Goal: Task Accomplishment & Management: Complete application form

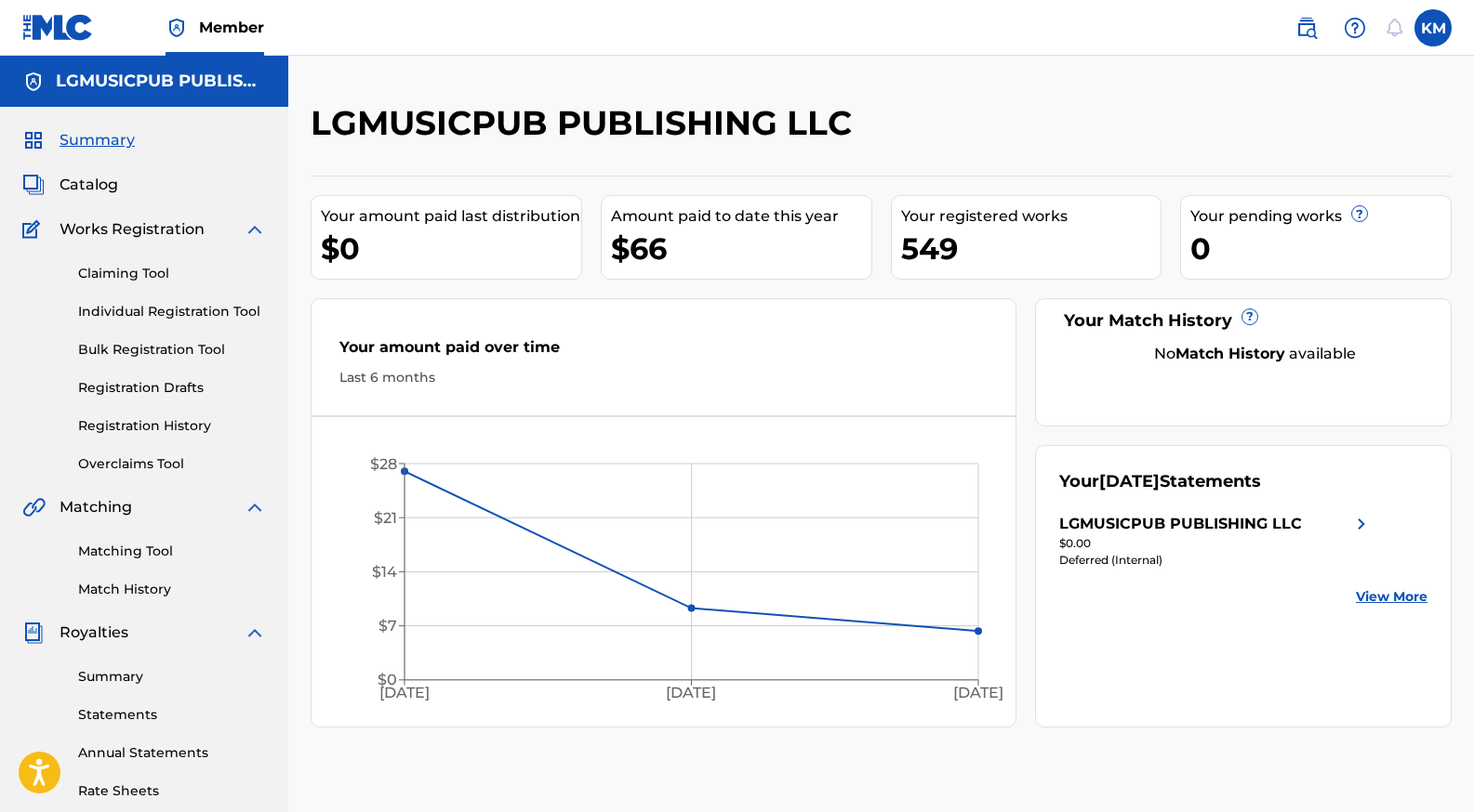
click at [187, 310] on link "Individual Registration Tool" at bounding box center [172, 312] width 188 height 20
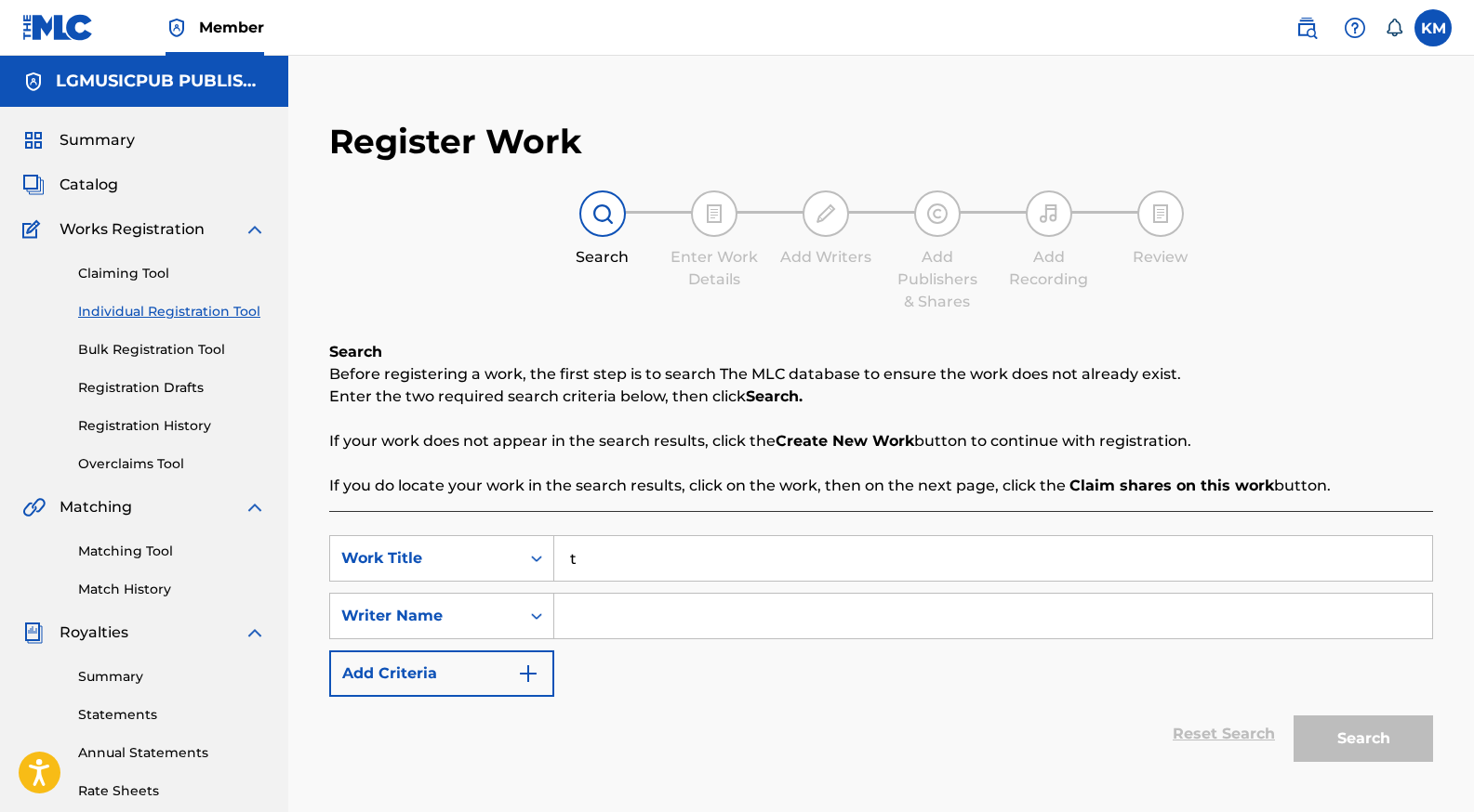
click at [601, 565] on input "t" at bounding box center [992, 559] width 878 height 45
type input "t"
type input "TREAT HER LIKE A LADY"
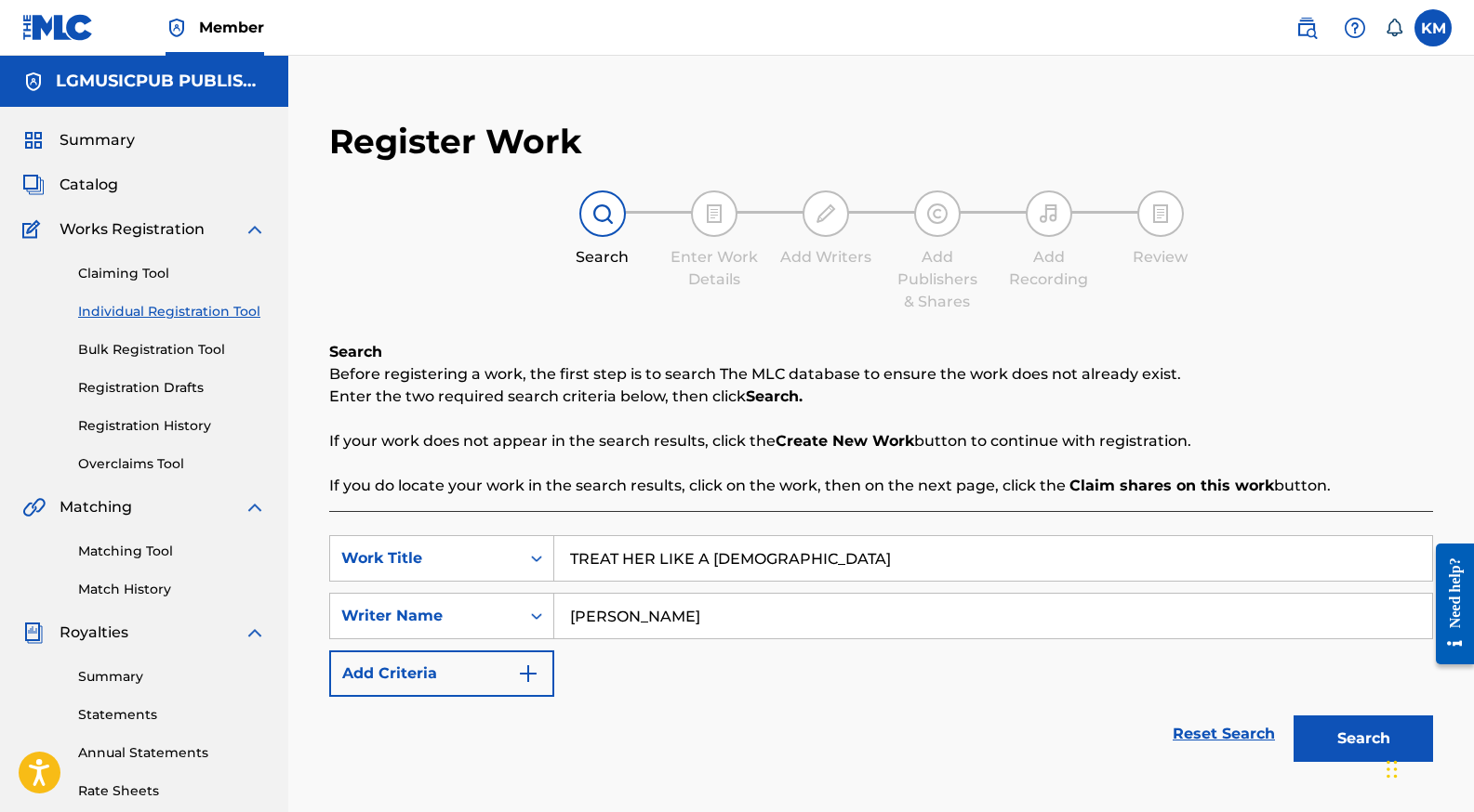
type input "KEITH WINSLOW"
click at [1293, 715] on button "Search" at bounding box center [1362, 738] width 139 height 46
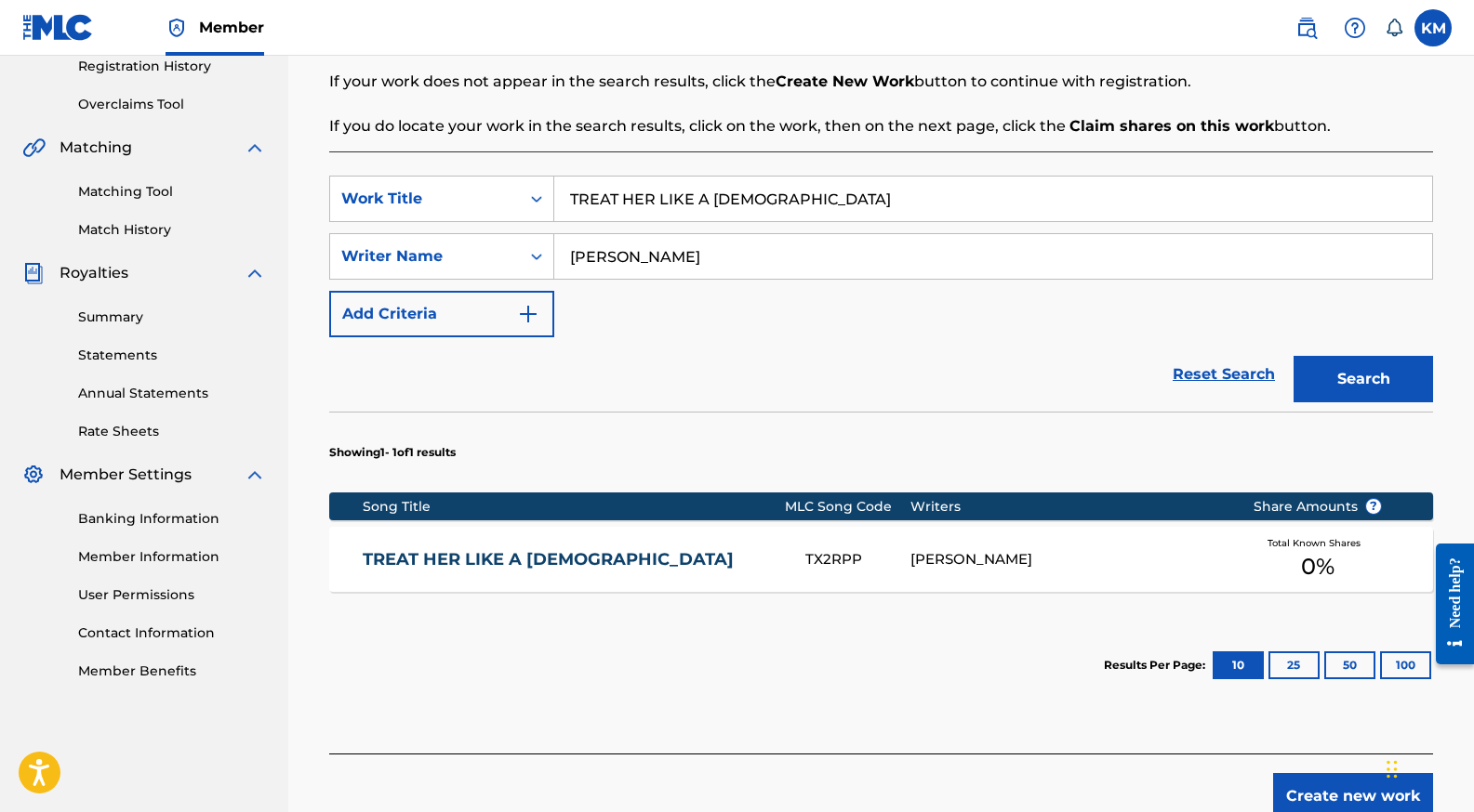
scroll to position [474, 0]
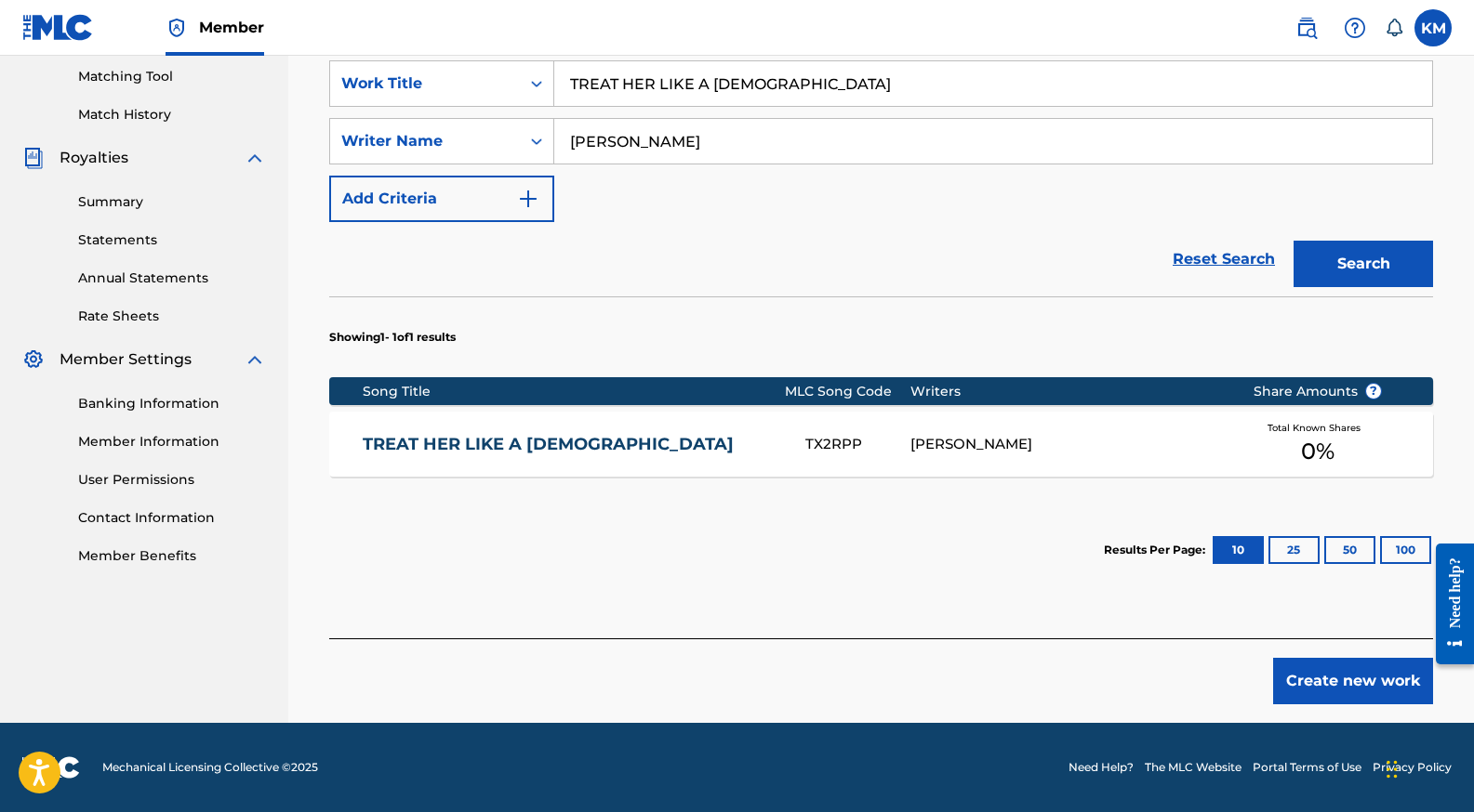
click at [907, 455] on div "TREAT HER LIKE A LADY TX2RPP KEITH B WINSLOW Total Known Shares 0 %" at bounding box center [881, 444] width 1104 height 65
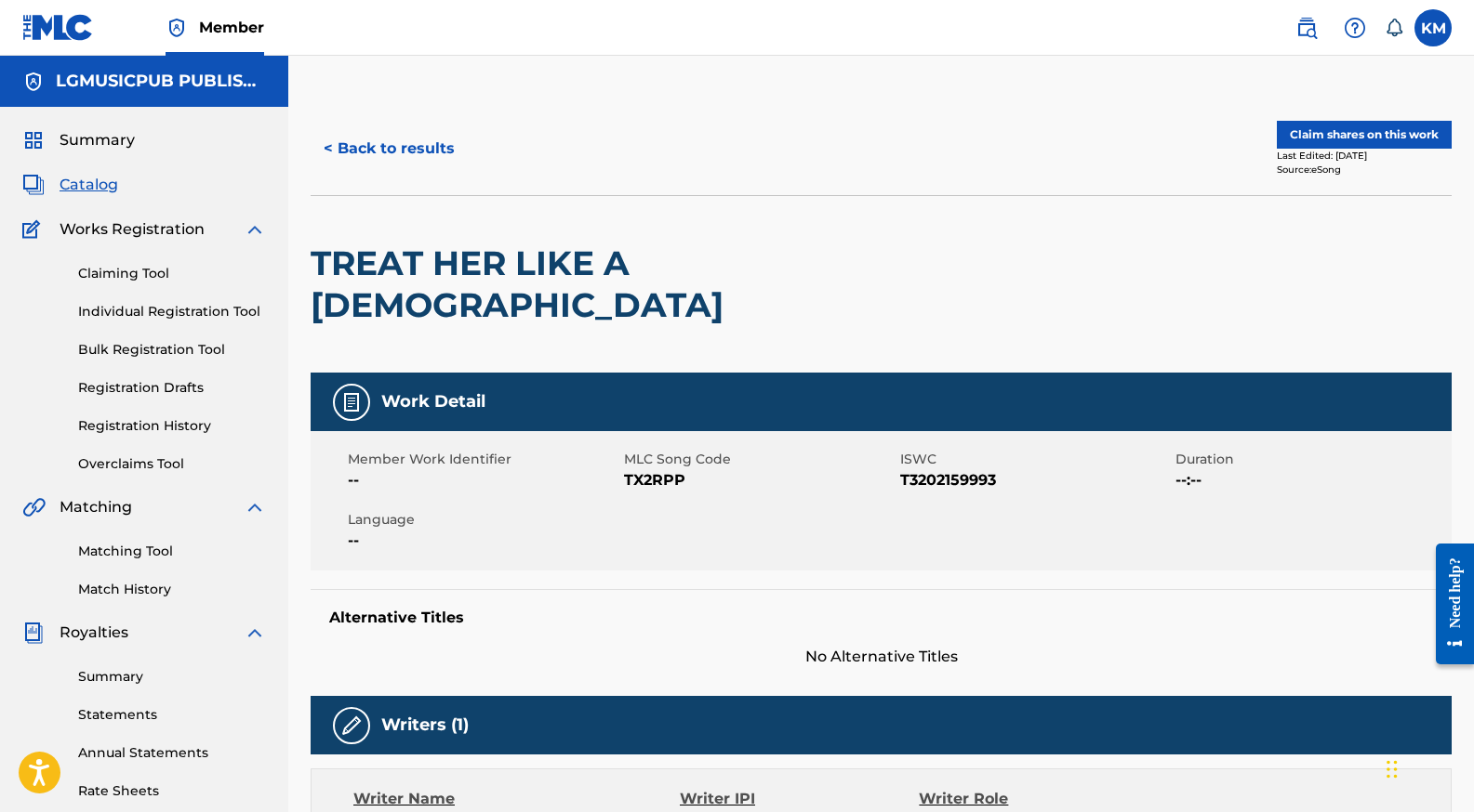
scroll to position [46, 0]
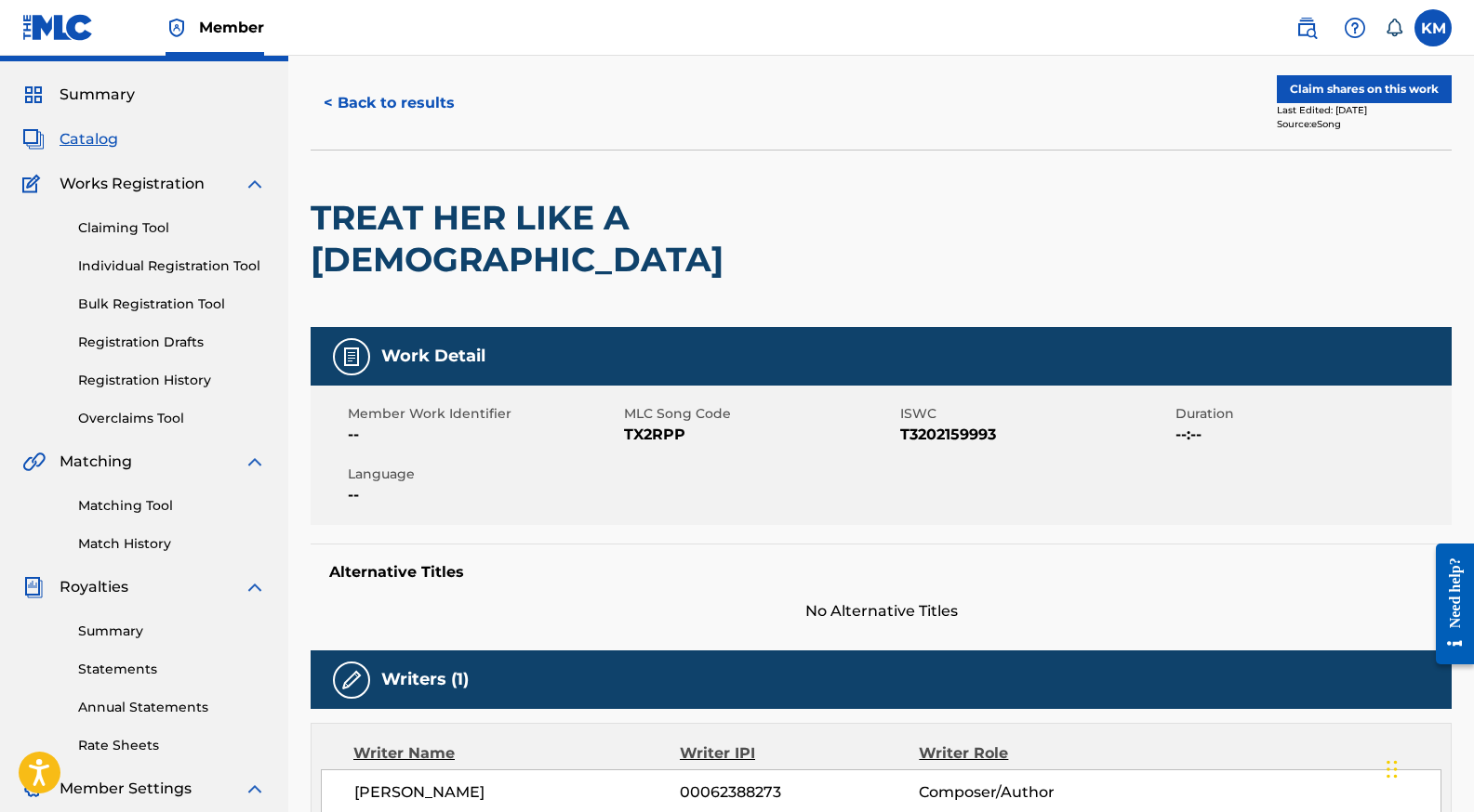
click at [1313, 91] on button "Claim shares on this work" at bounding box center [1363, 89] width 175 height 27
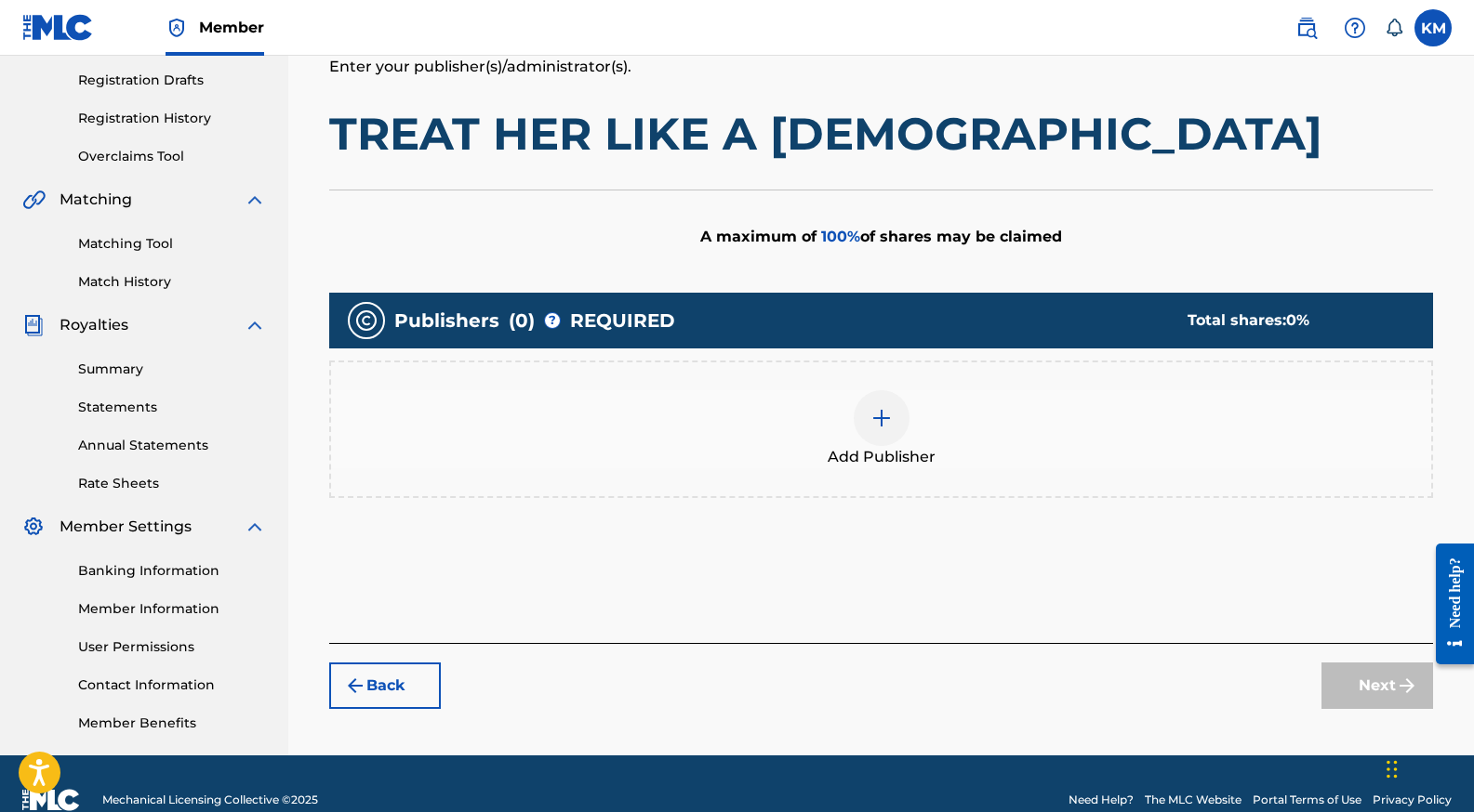
scroll to position [340, 0]
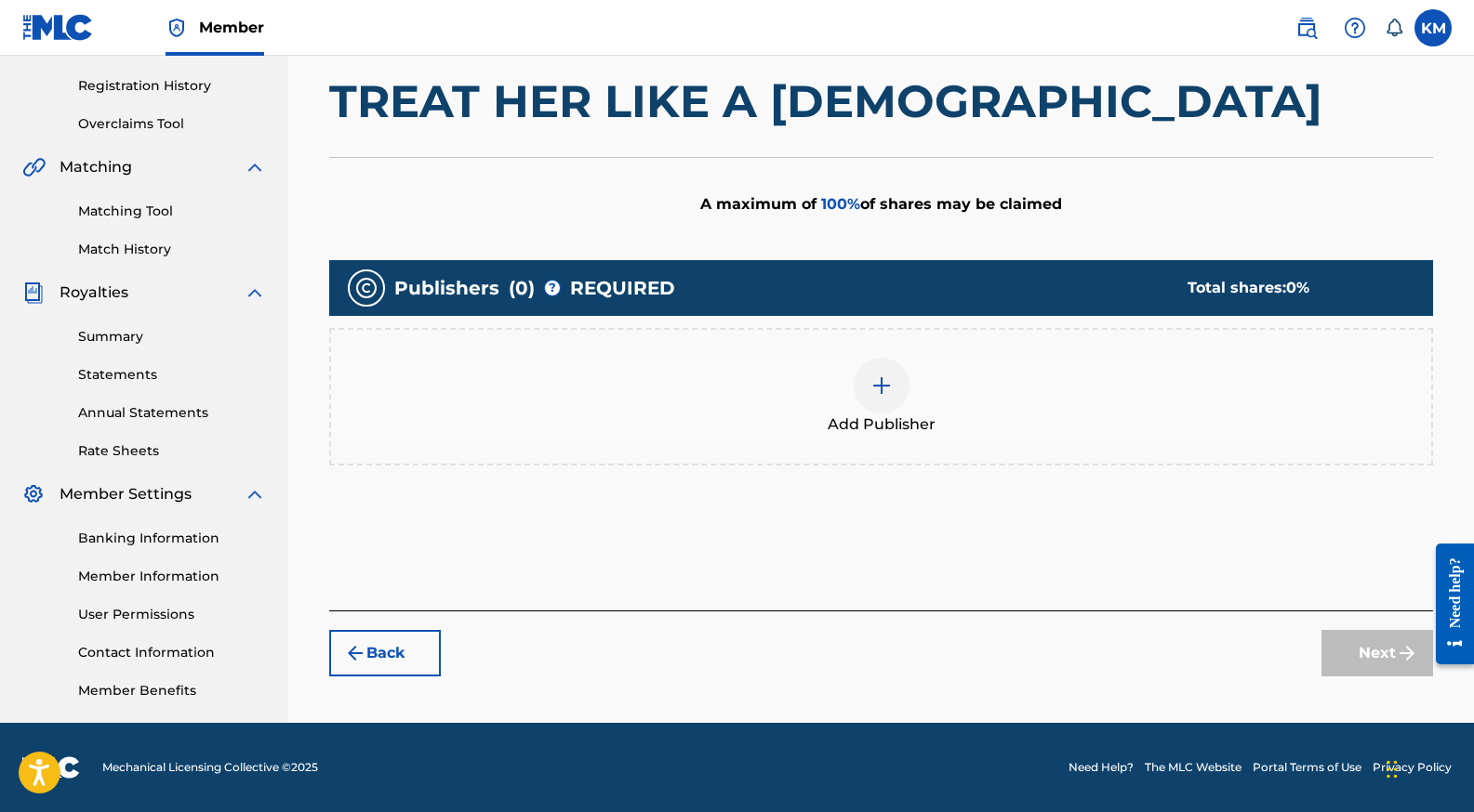
click at [890, 399] on div at bounding box center [881, 385] width 56 height 56
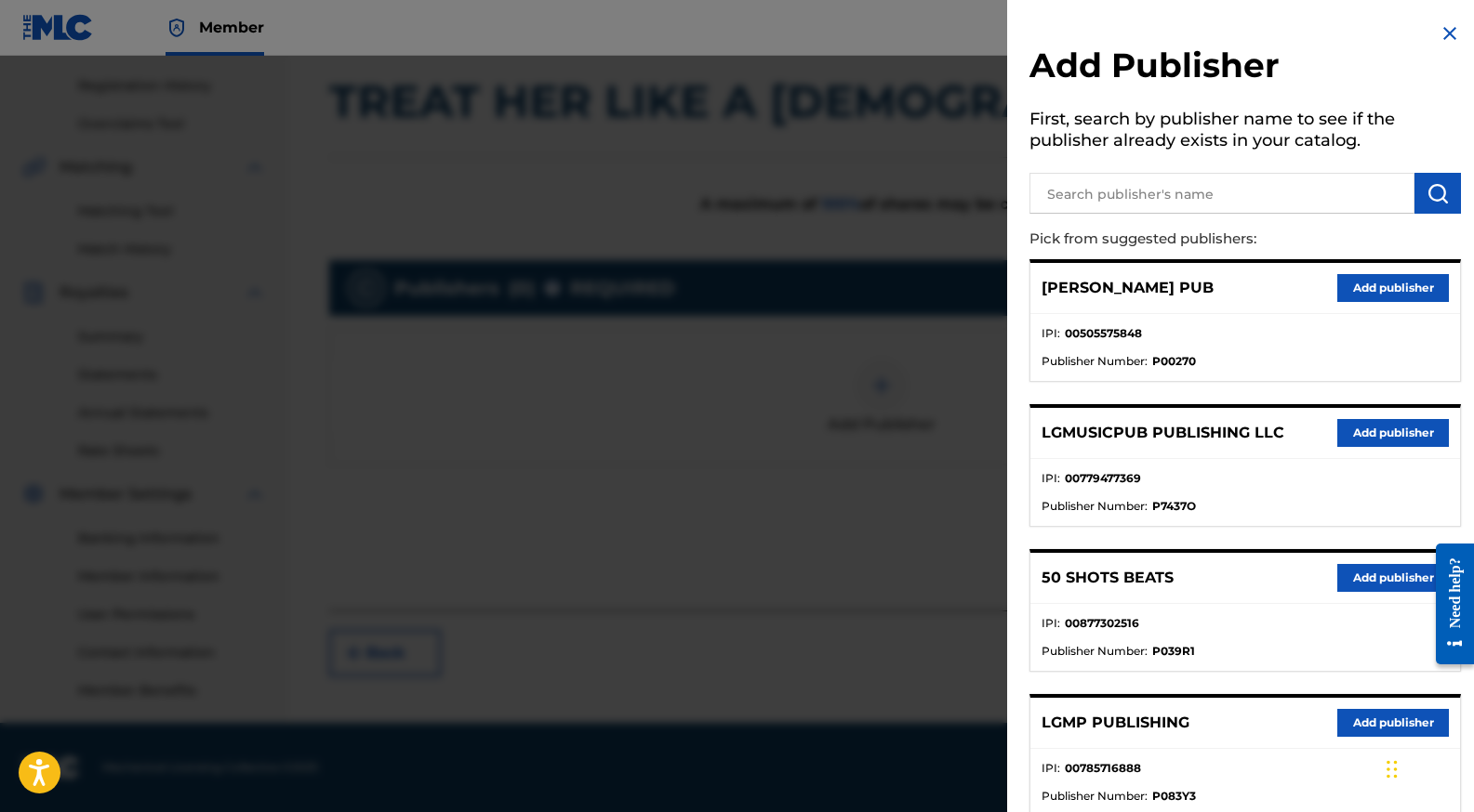
click at [1384, 431] on button "Add publisher" at bounding box center [1393, 432] width 112 height 27
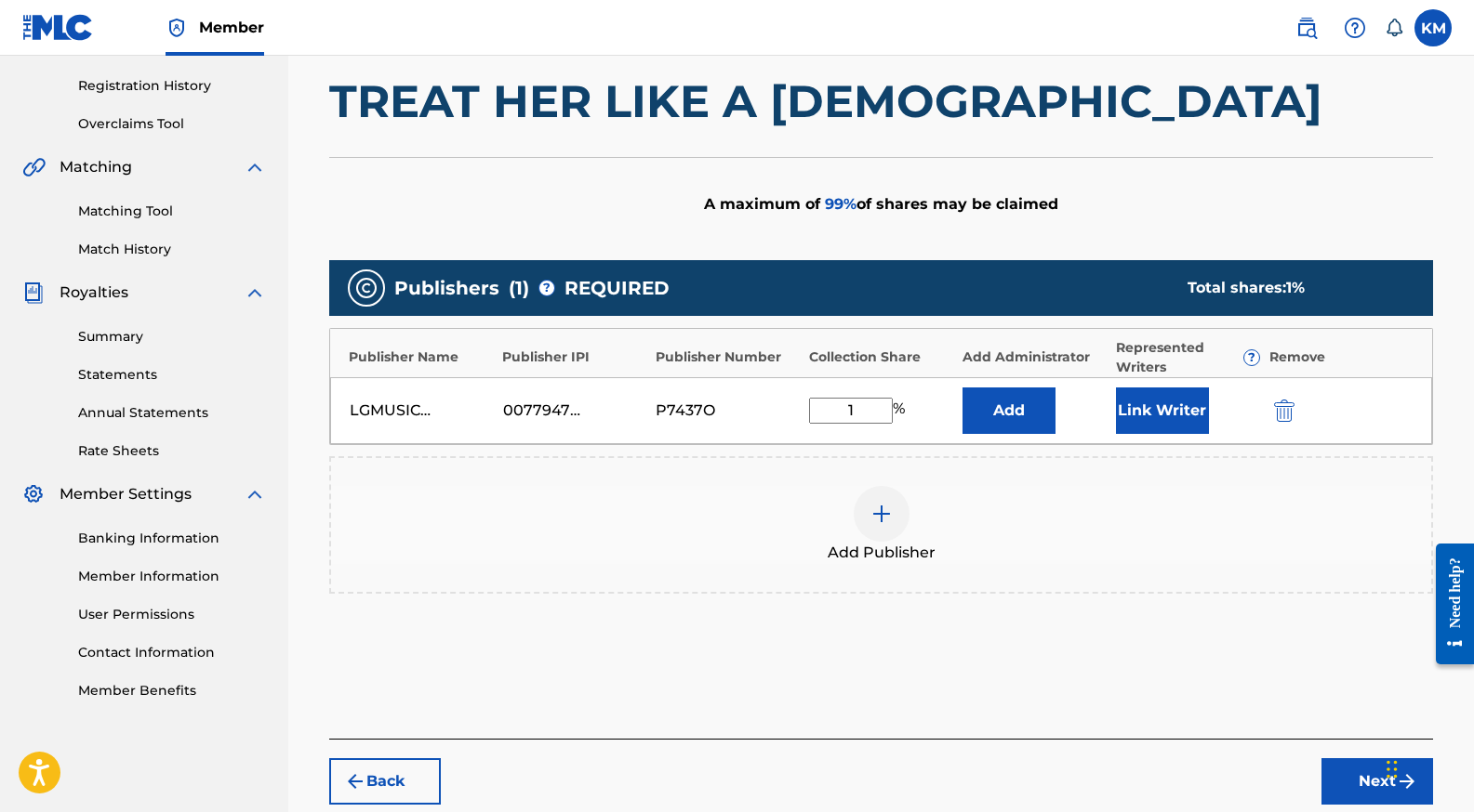
click at [845, 403] on input "1" at bounding box center [850, 411] width 83 height 26
type input "100"
click at [1147, 413] on button "Link Writer" at bounding box center [1162, 410] width 93 height 46
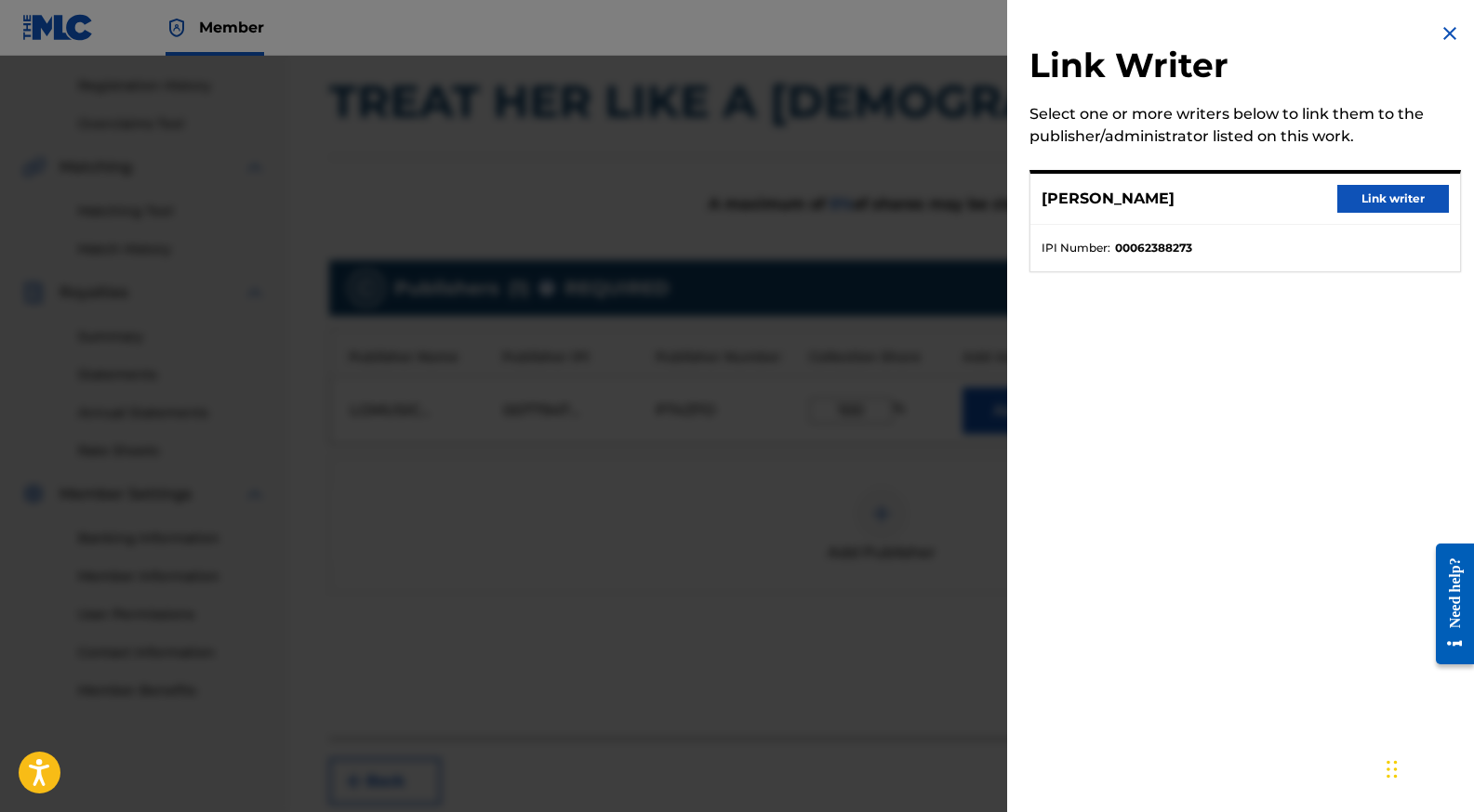
click at [1380, 191] on button "Link writer" at bounding box center [1393, 199] width 112 height 27
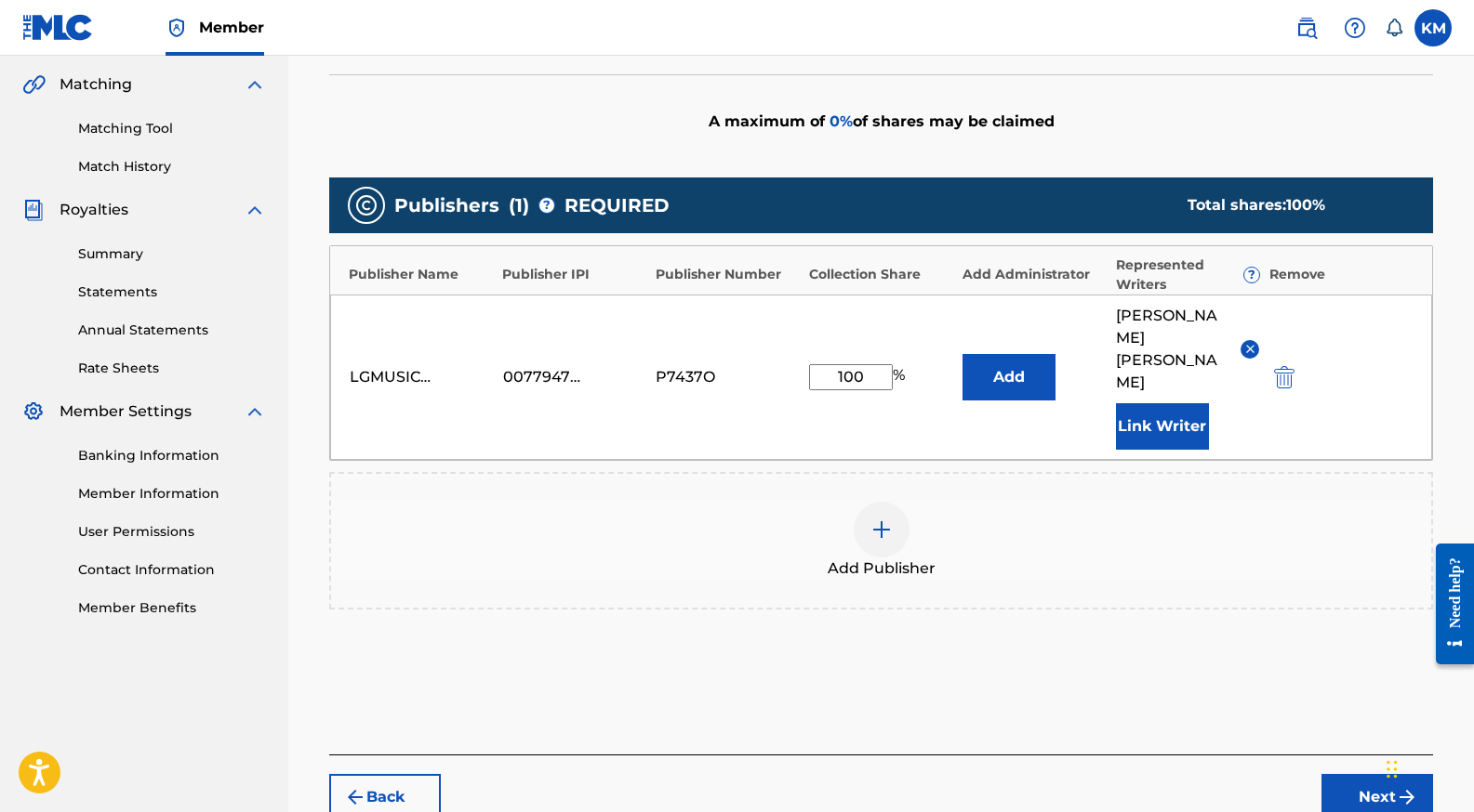
scroll to position [494, 0]
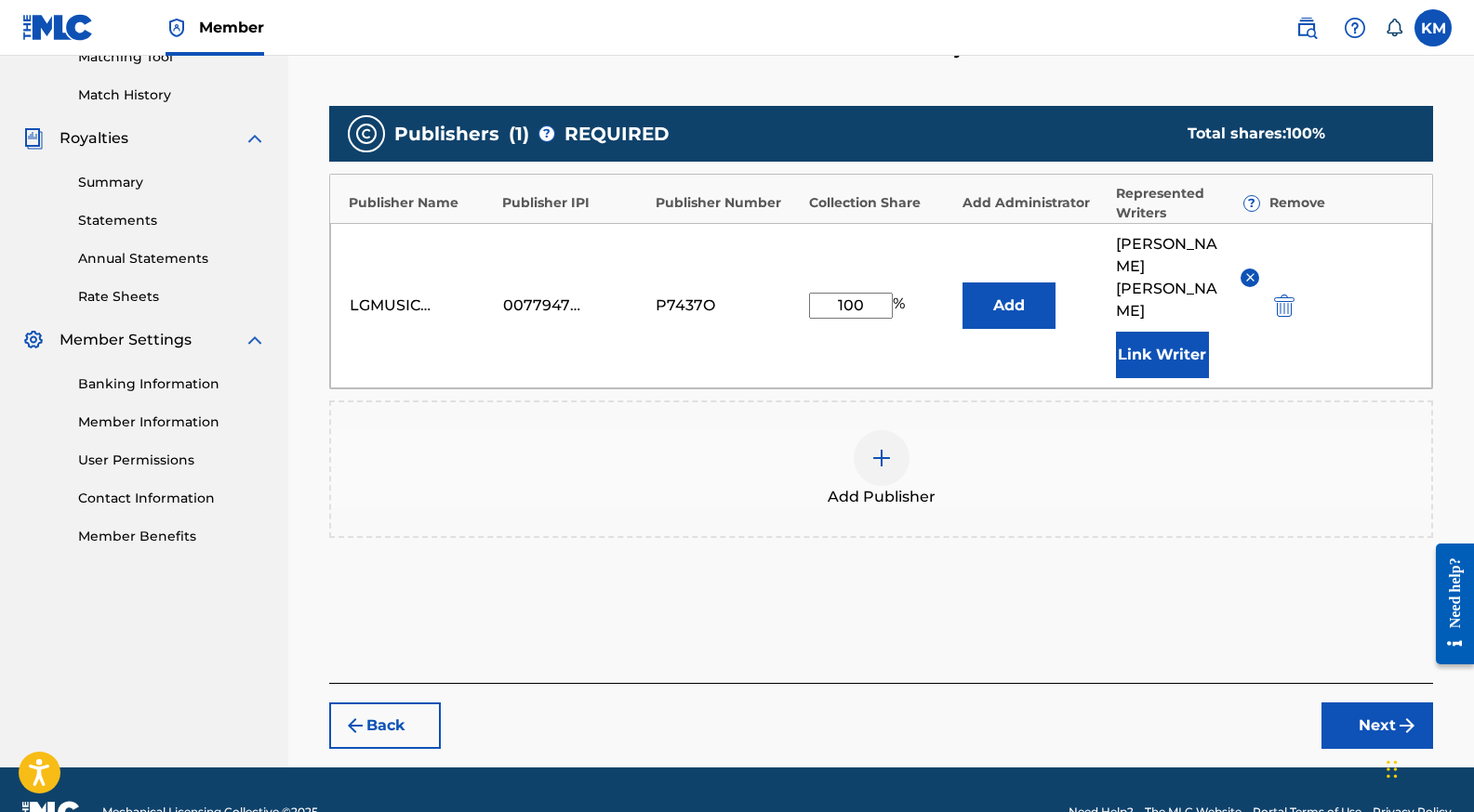
click at [1346, 702] on button "Next" at bounding box center [1377, 725] width 112 height 46
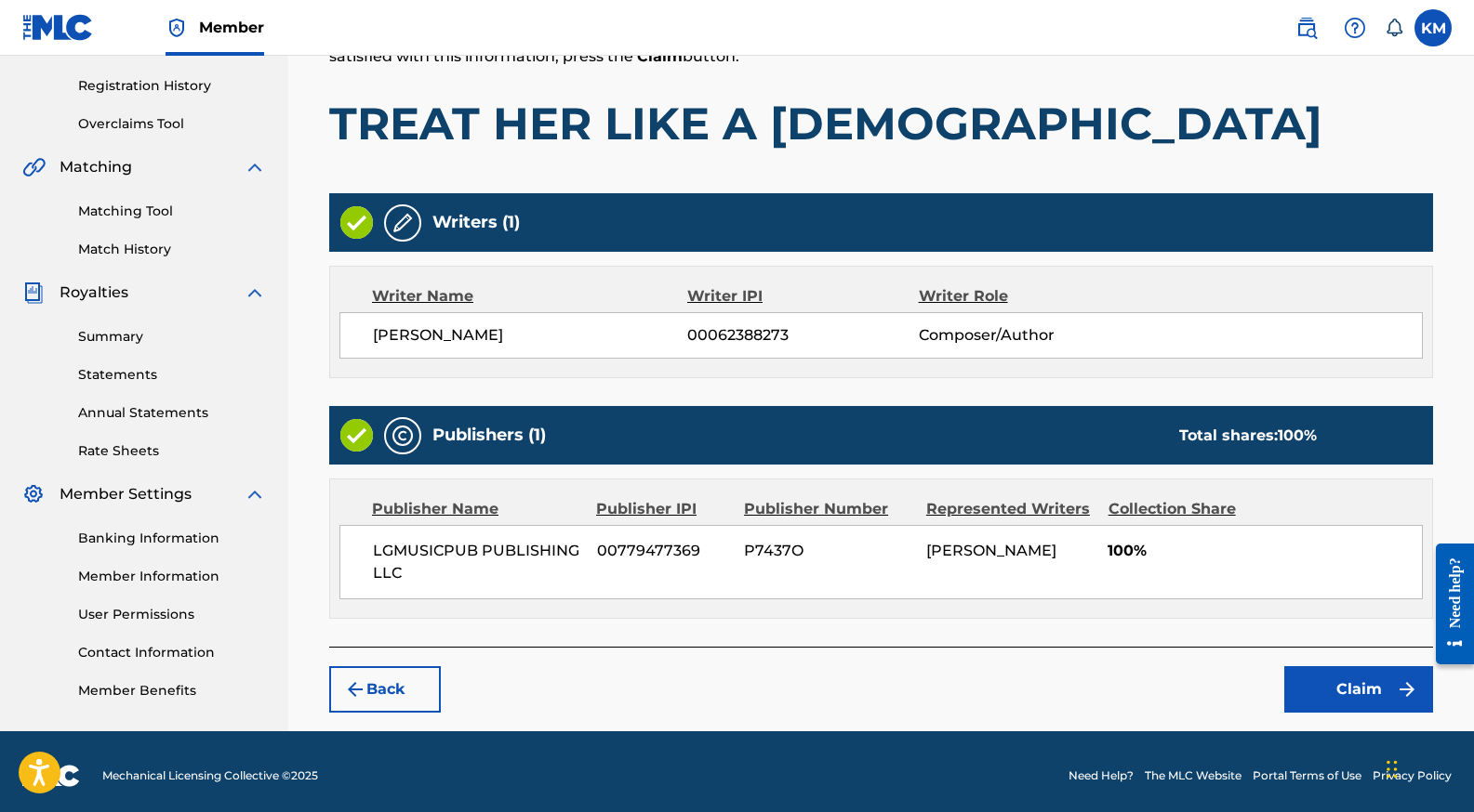
scroll to position [347, 0]
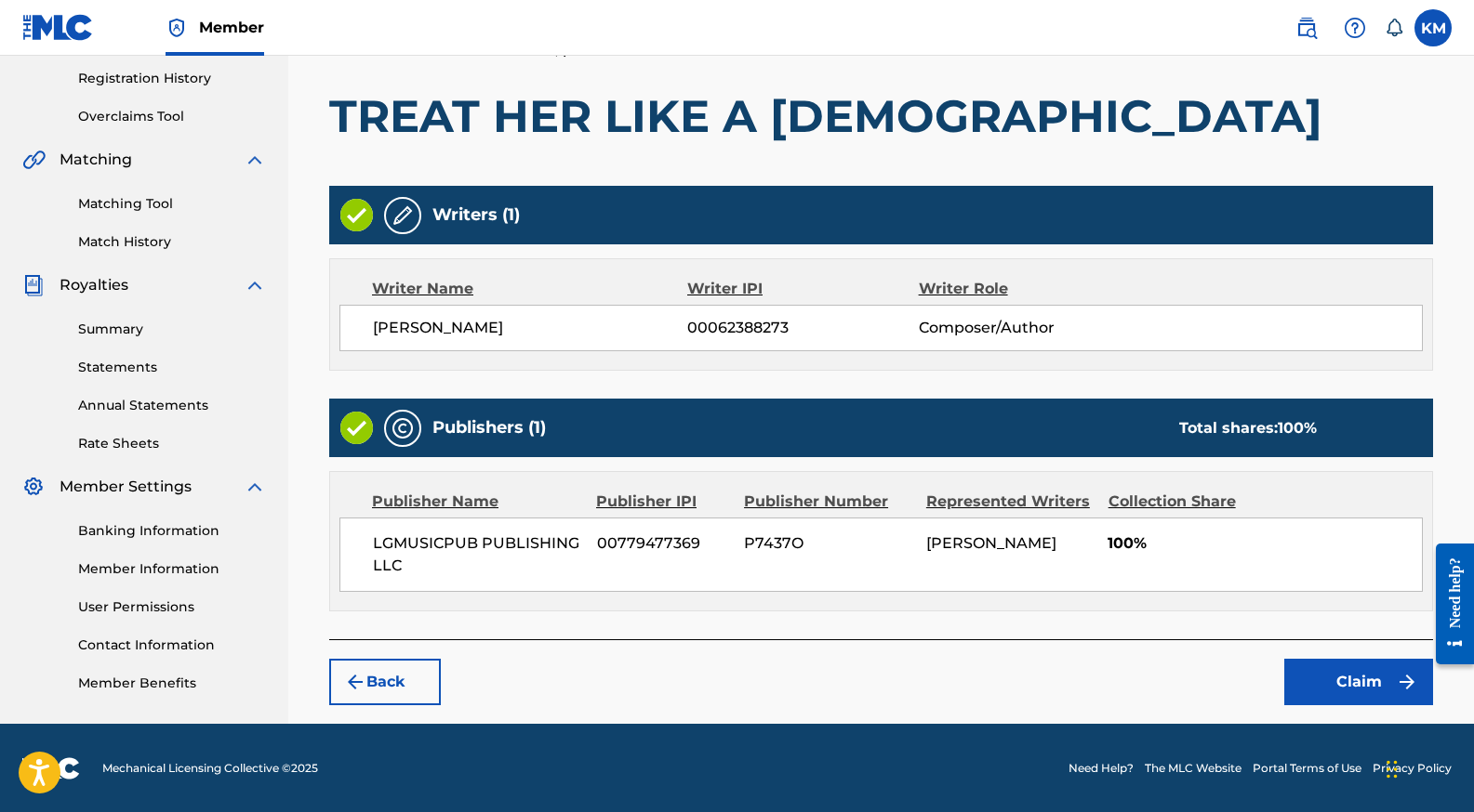
click at [1315, 680] on button "Claim" at bounding box center [1359, 681] width 149 height 46
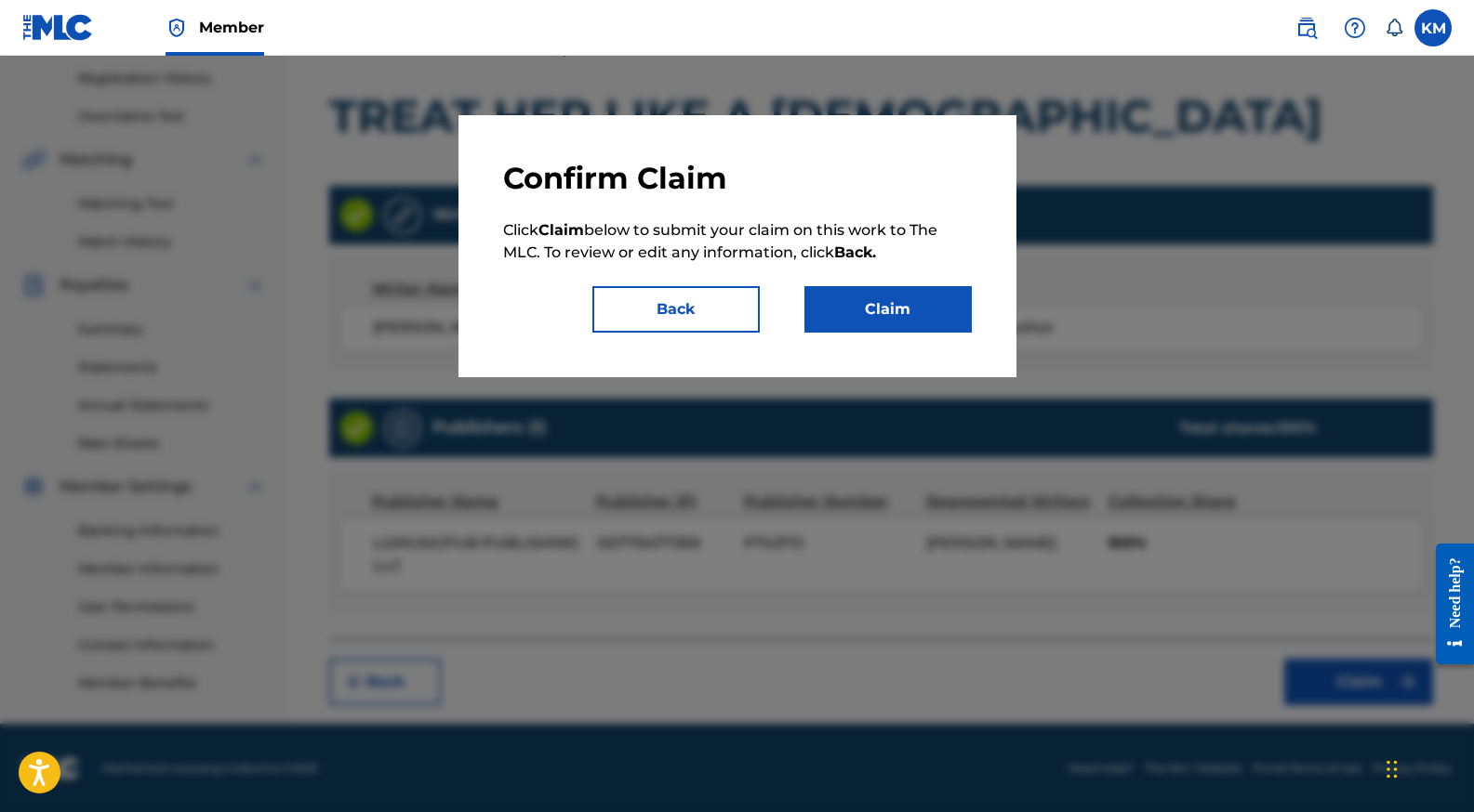
click at [939, 321] on button "Claim" at bounding box center [888, 309] width 167 height 46
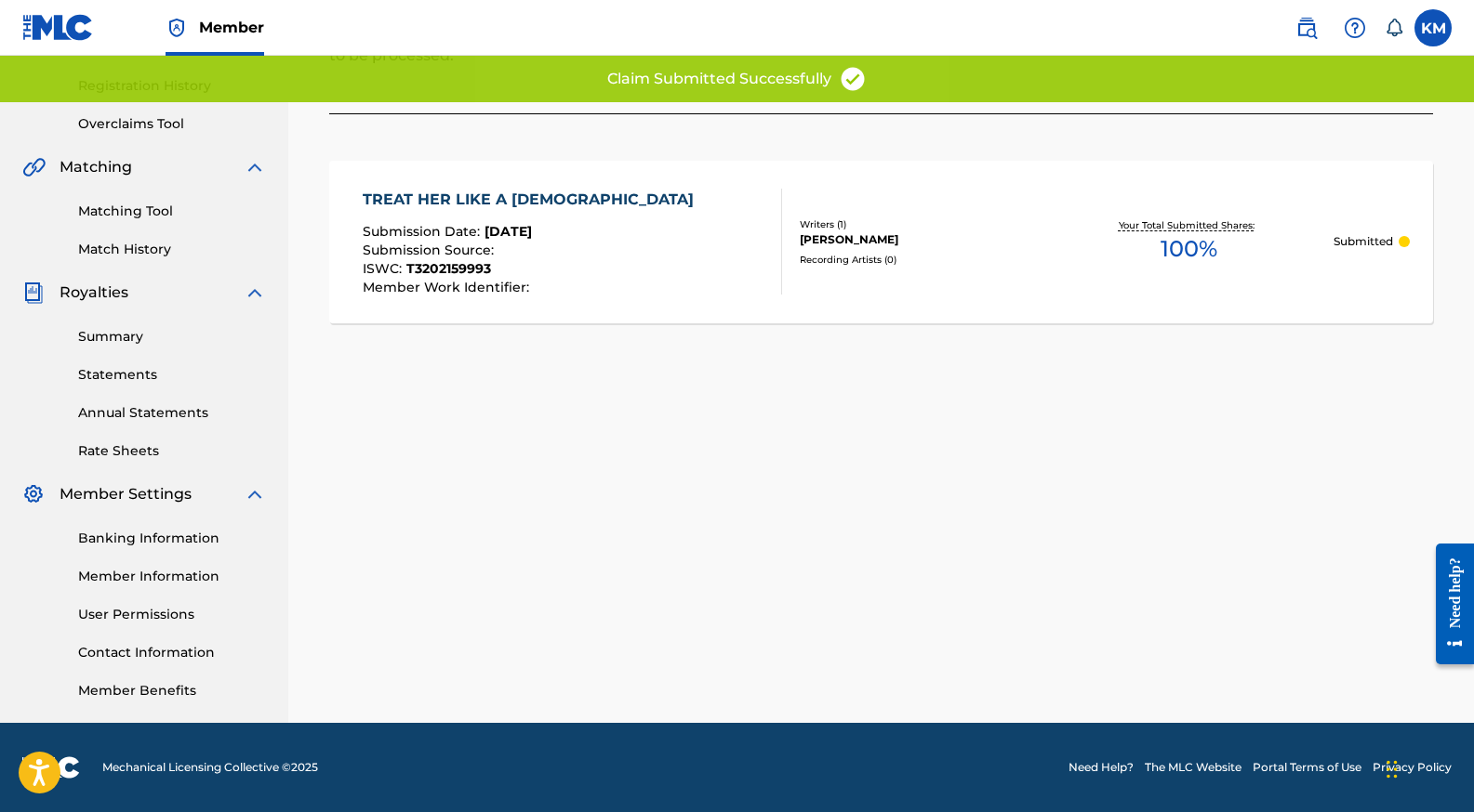
scroll to position [340, 0]
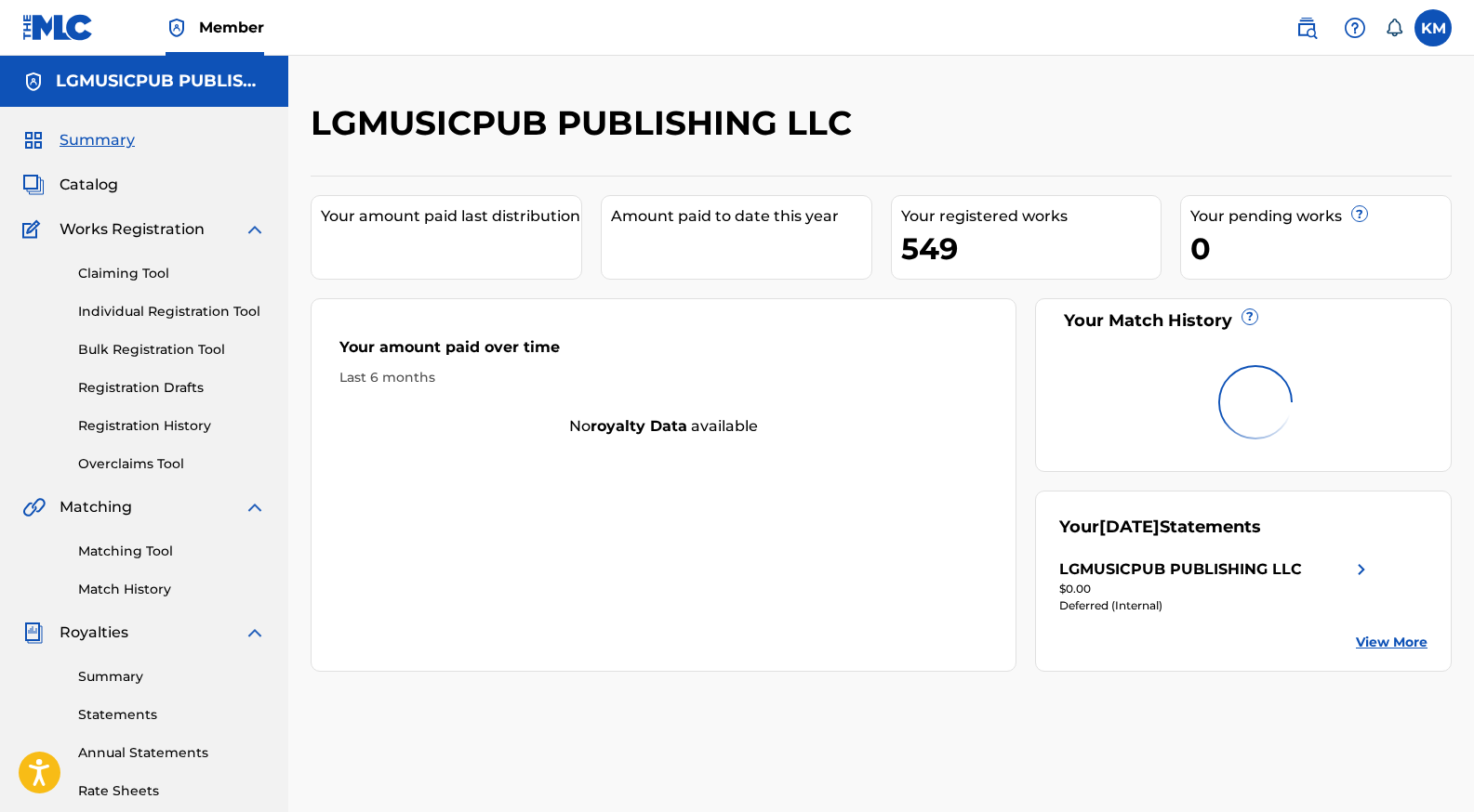
click at [189, 307] on link "Individual Registration Tool" at bounding box center [172, 312] width 188 height 20
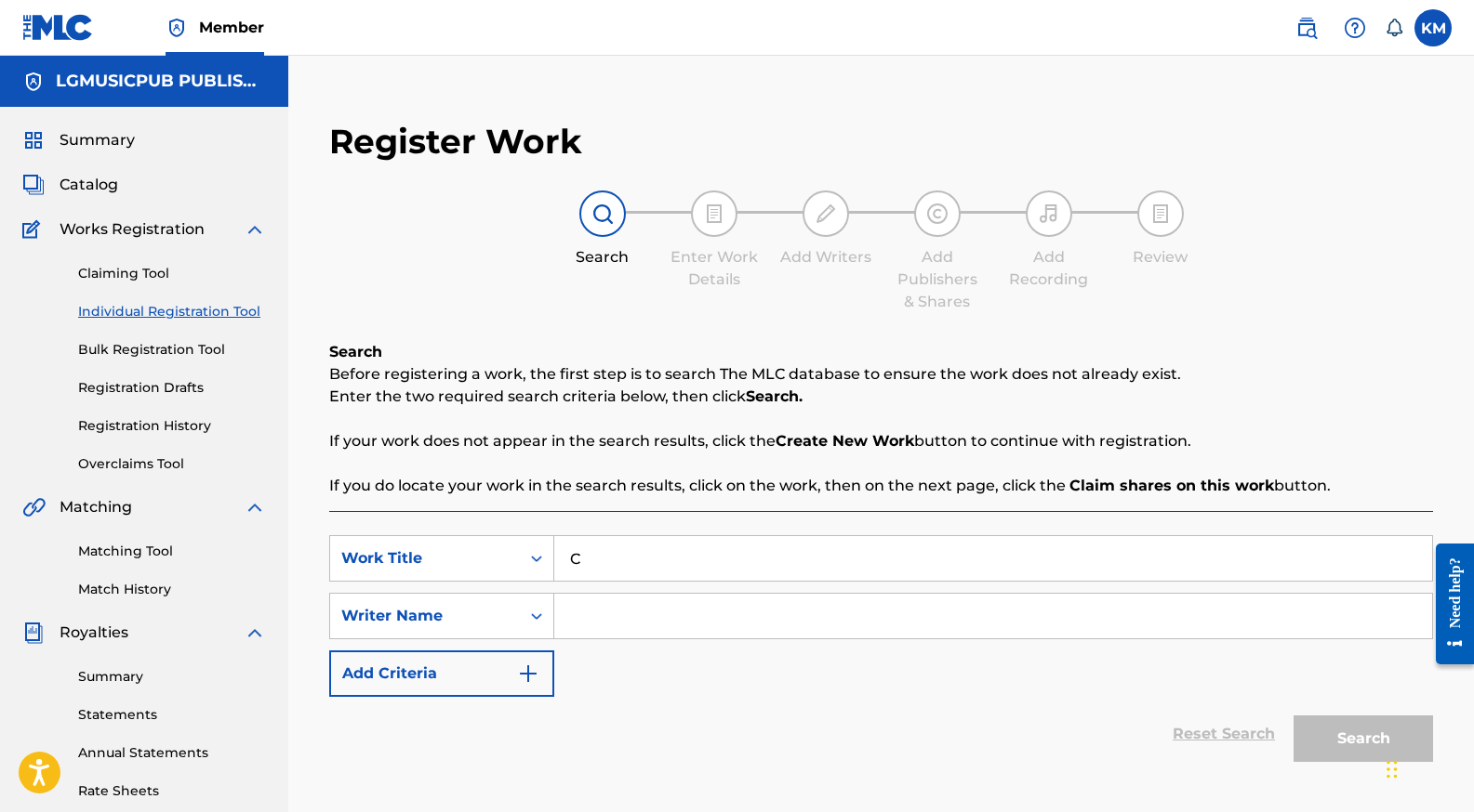
click at [604, 564] on input "C" at bounding box center [992, 559] width 878 height 45
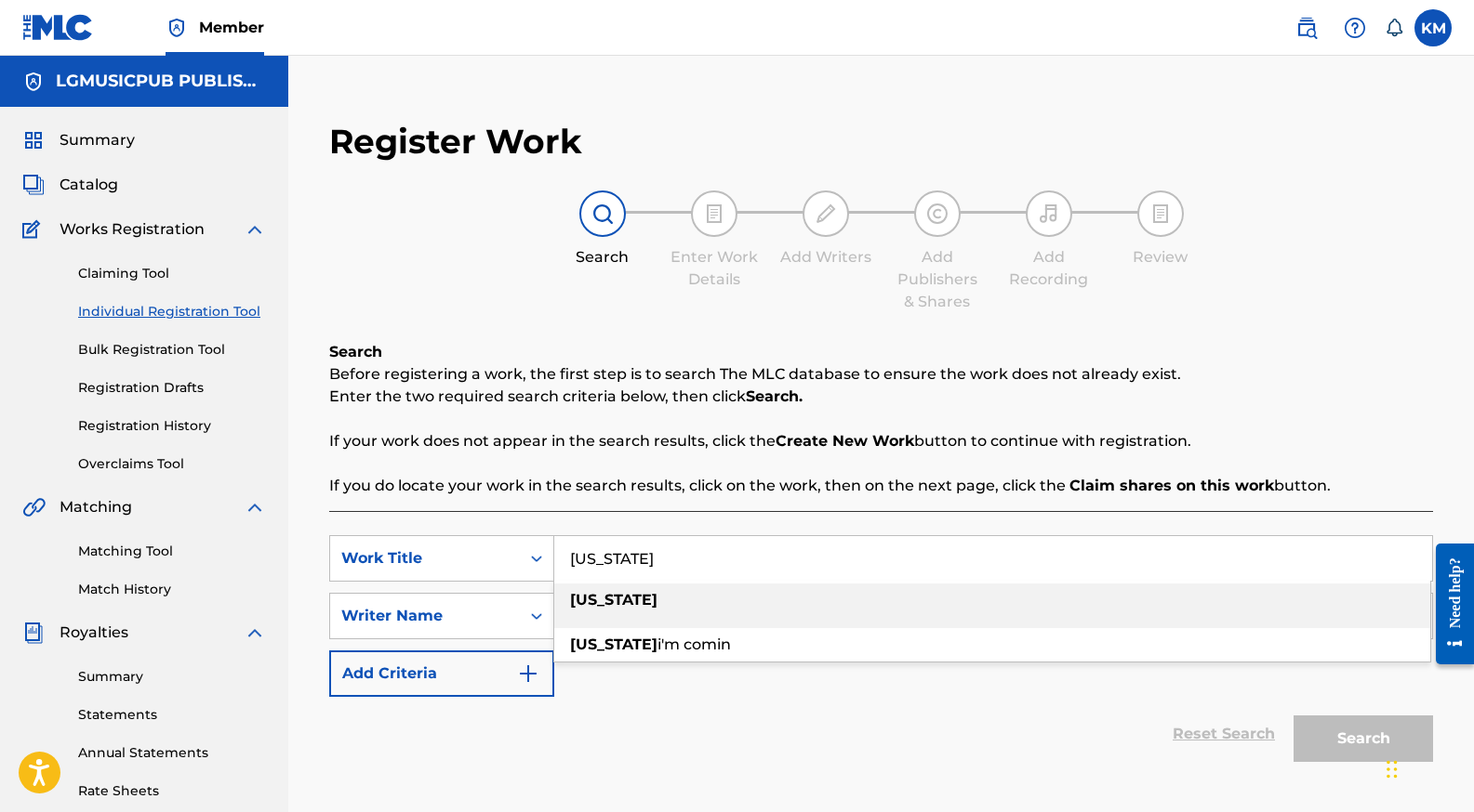
type input "CALIFORNIA"
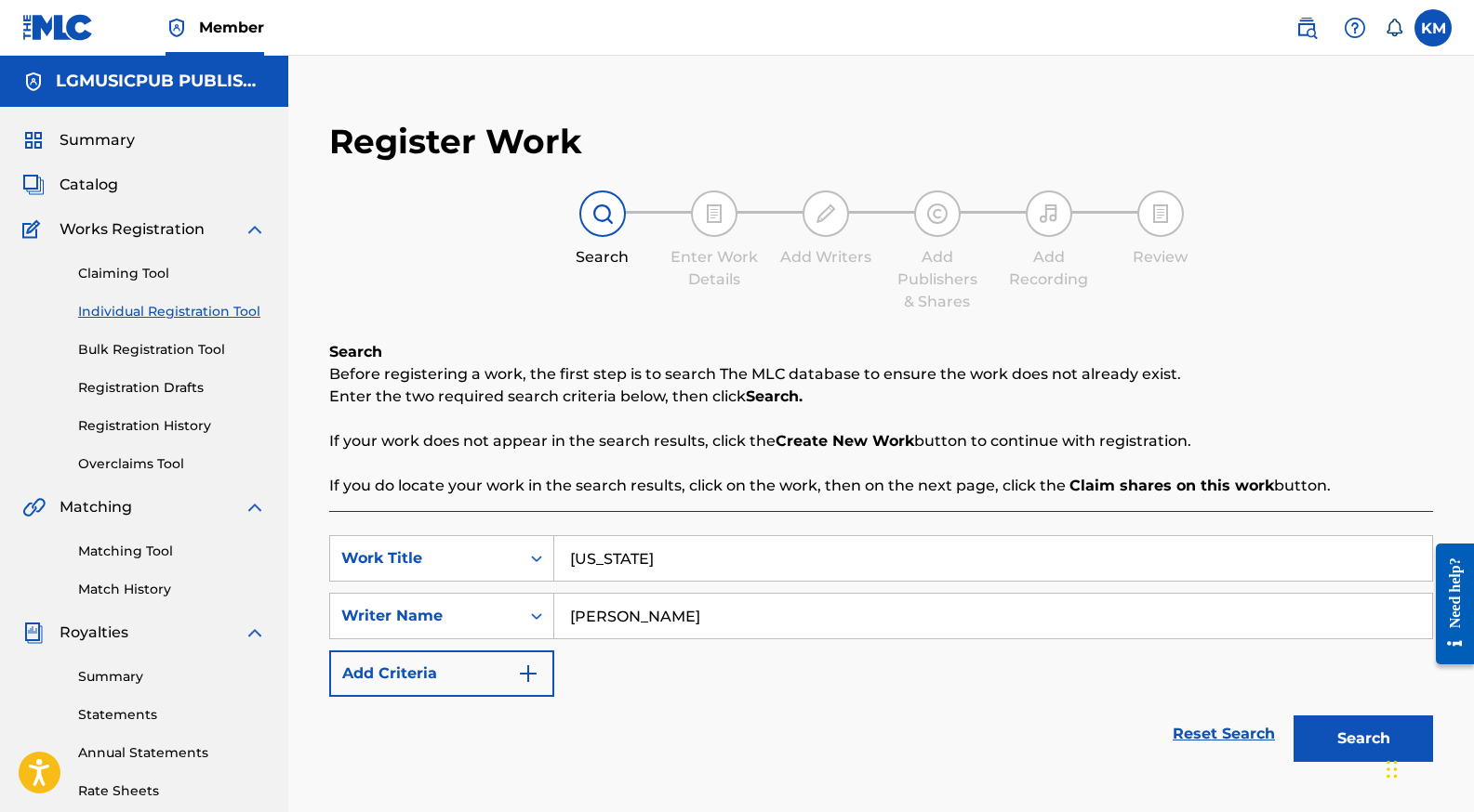
type input "KEITH WINSLOW"
click at [894, 584] on div "SearchWithCriteriac8453cda-68a2-4cc5-b328-bae99cc6d64d Work Title CALIFORNIA Se…" at bounding box center [881, 615] width 1104 height 161
click at [1350, 732] on button "Search" at bounding box center [1362, 738] width 139 height 46
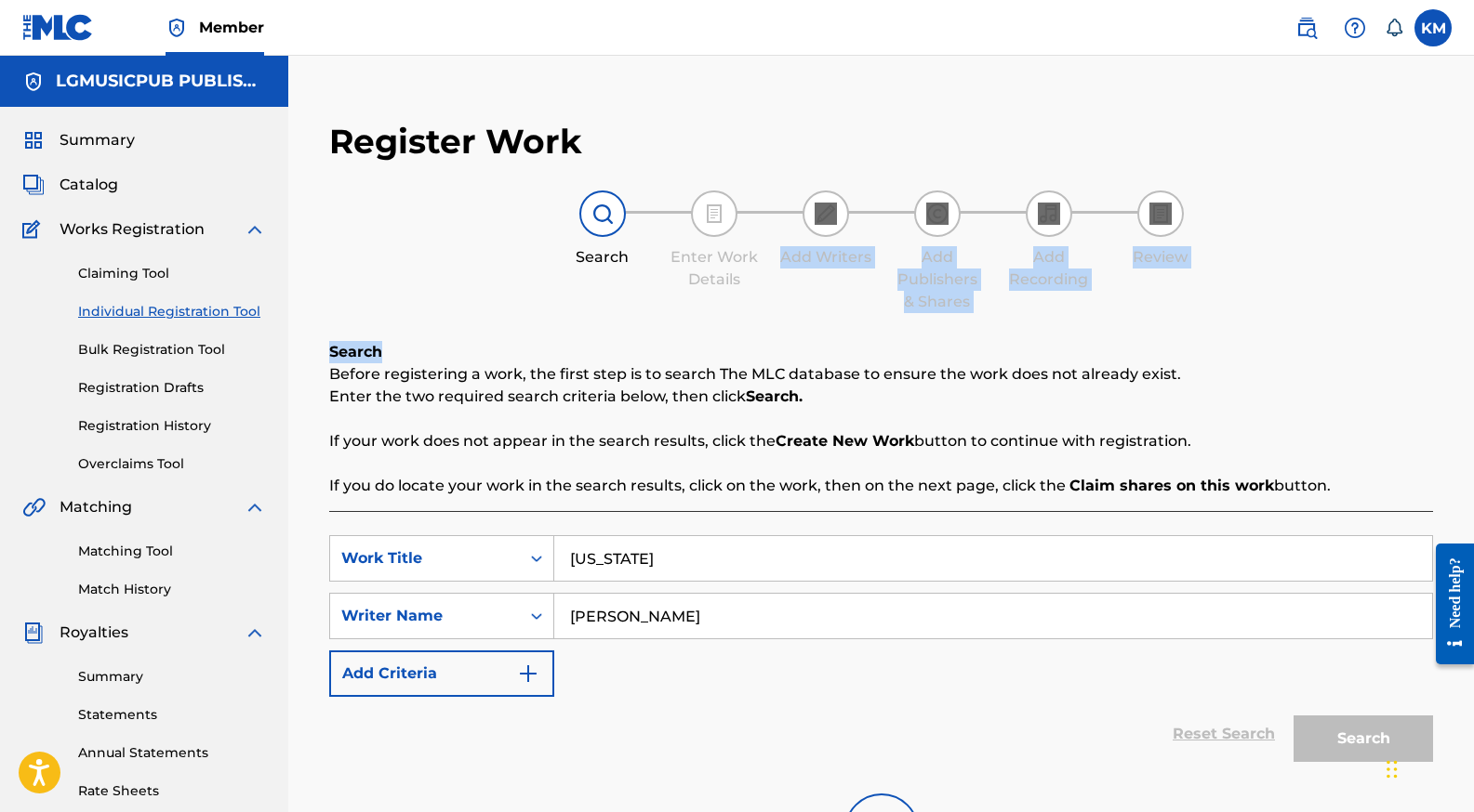
drag, startPoint x: 784, startPoint y: 210, endPoint x: 726, endPoint y: 355, distance: 156.2
click at [726, 355] on div "Register Work Search Enter Work Details Add Writers Add Publishers & Shares Add…" at bounding box center [881, 537] width 1141 height 871
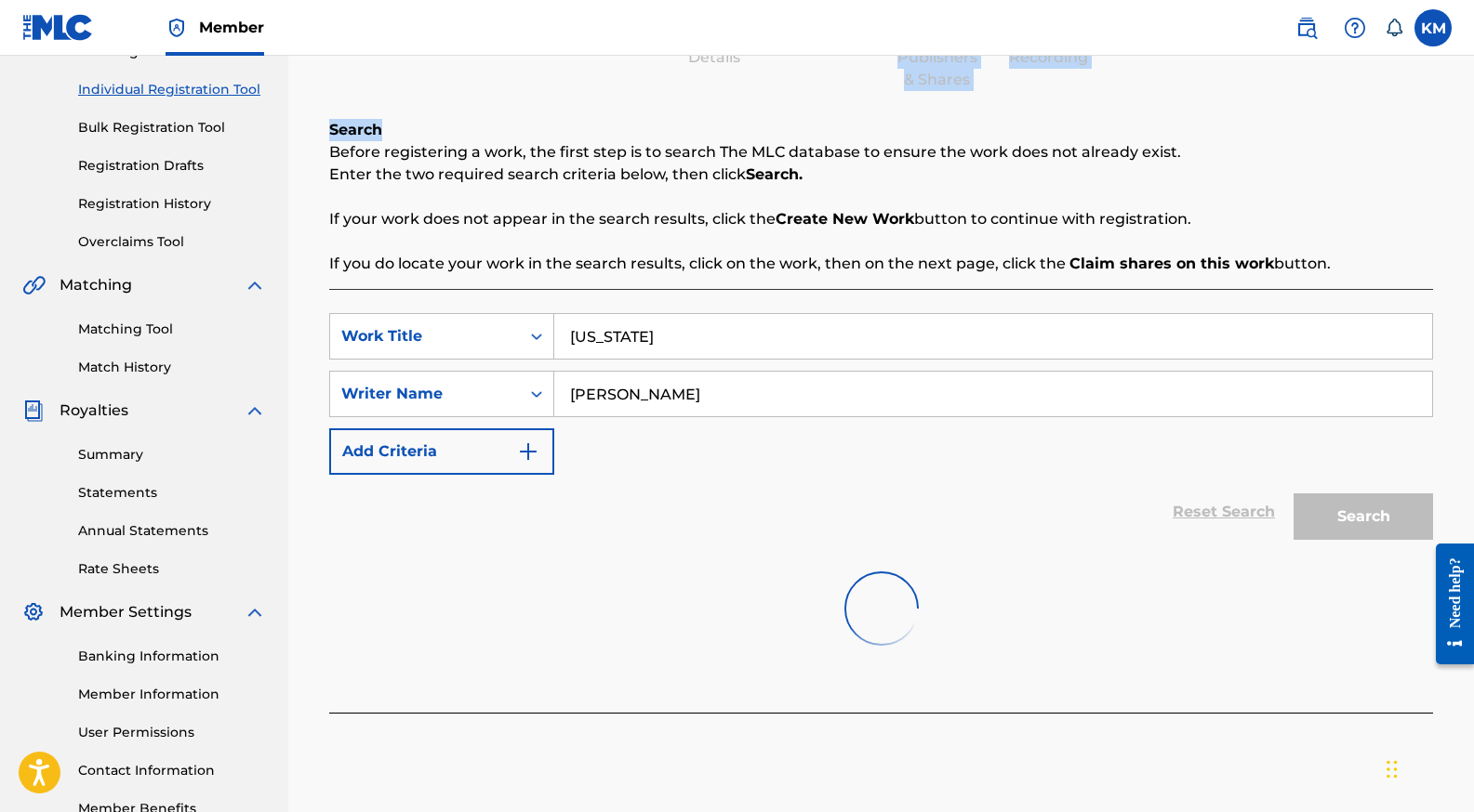
scroll to position [340, 0]
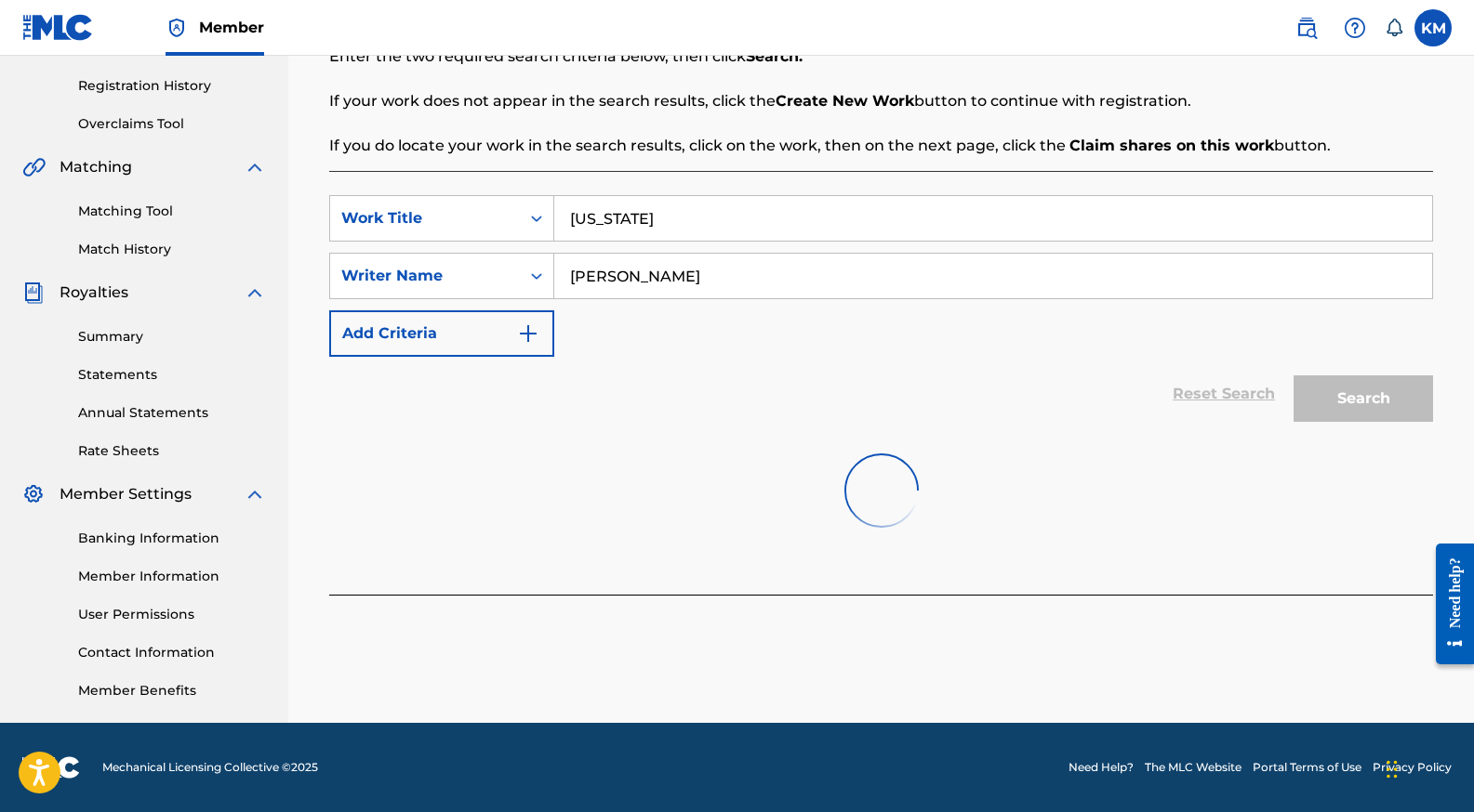
click at [659, 429] on div "Reset Search Search" at bounding box center [881, 394] width 1104 height 74
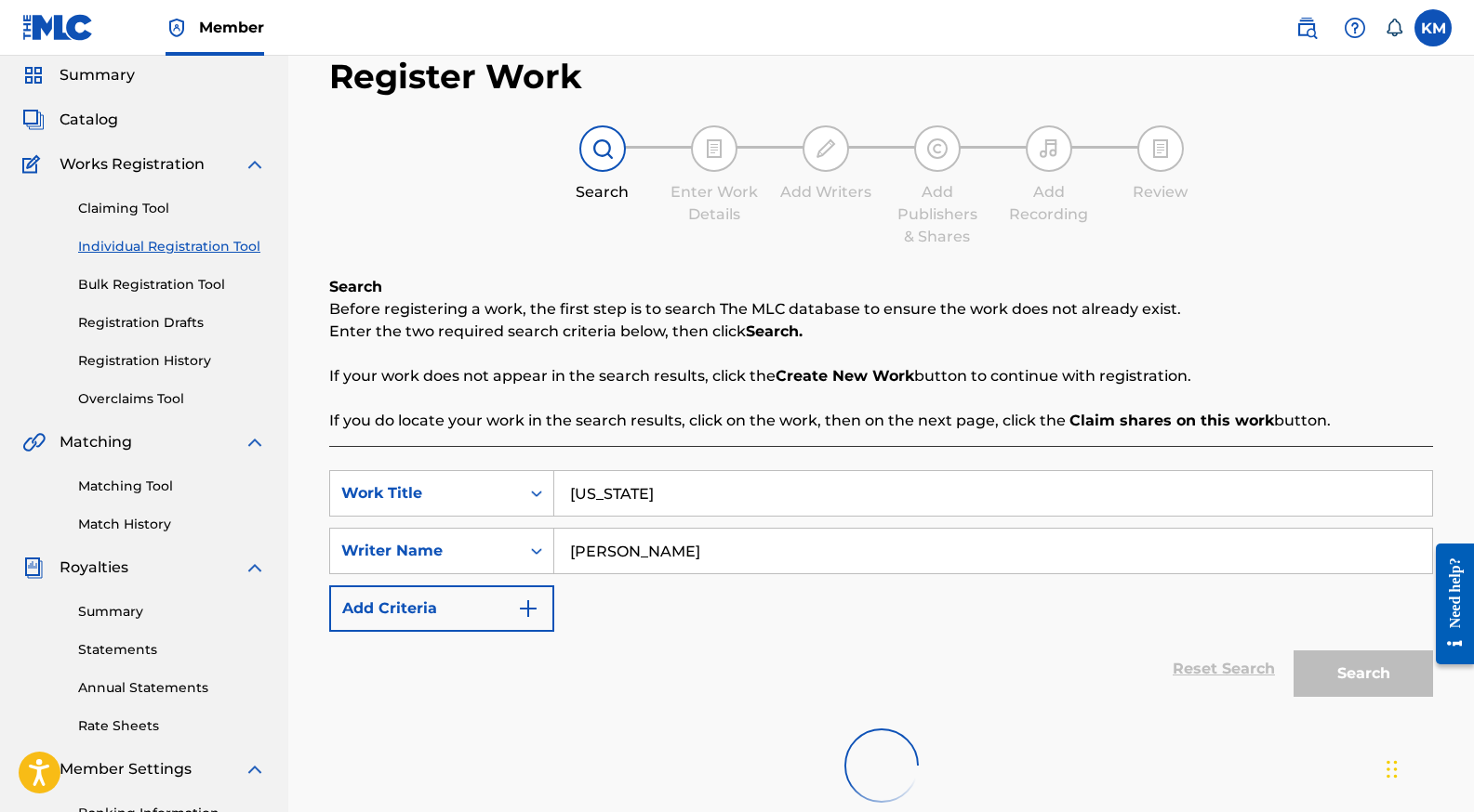
scroll to position [46, 0]
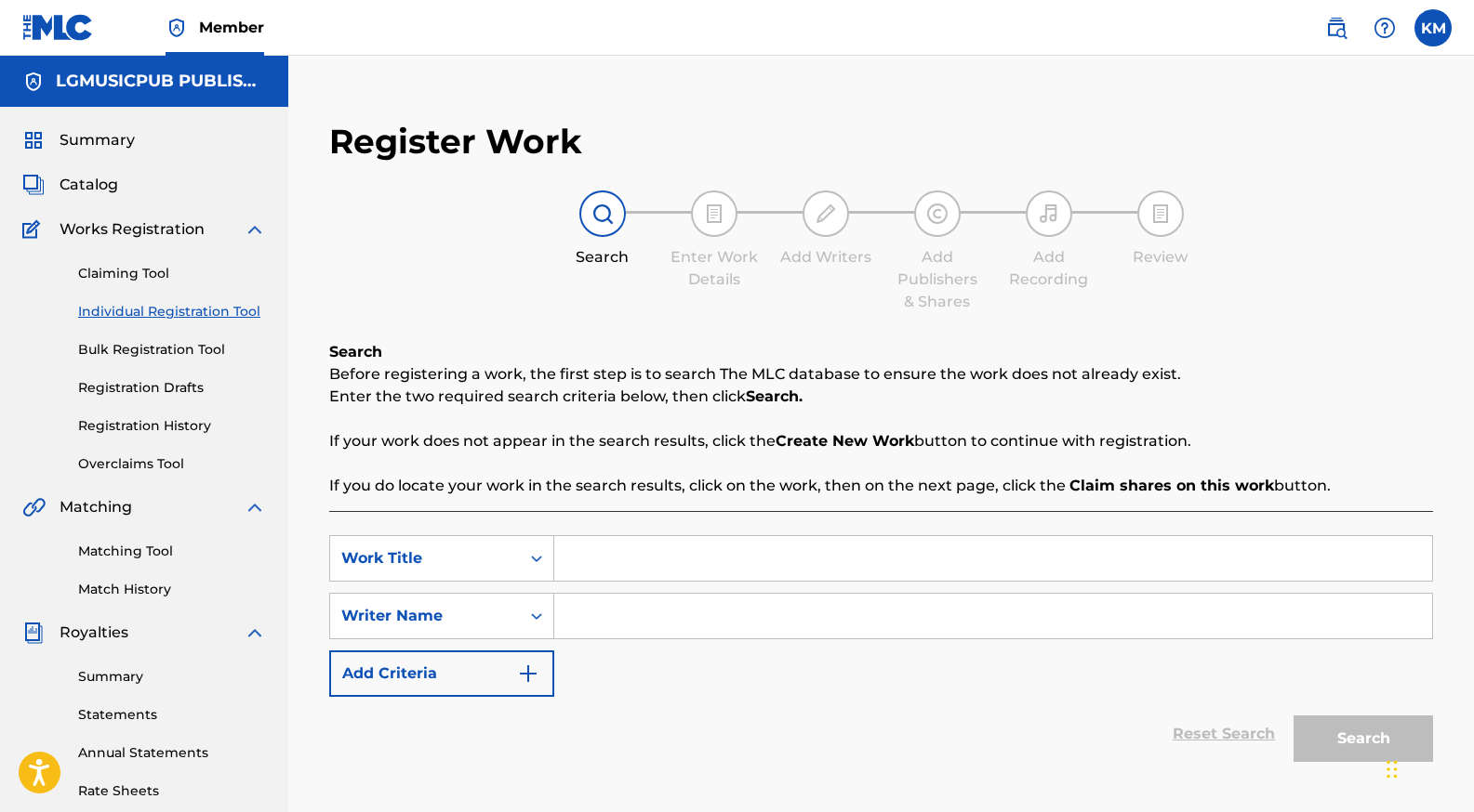
click at [745, 573] on input "Search Form" at bounding box center [992, 559] width 878 height 45
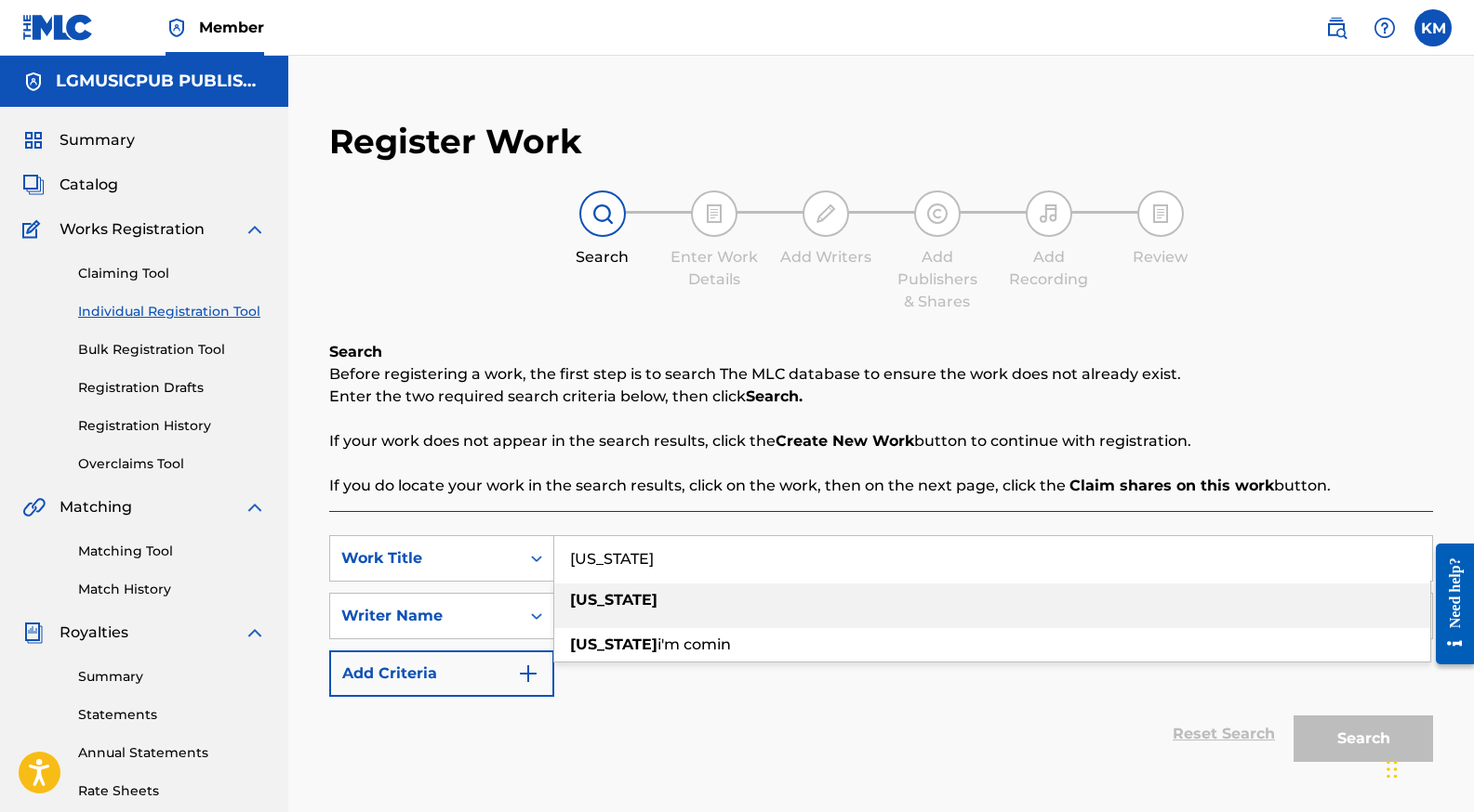
type input "[US_STATE]"
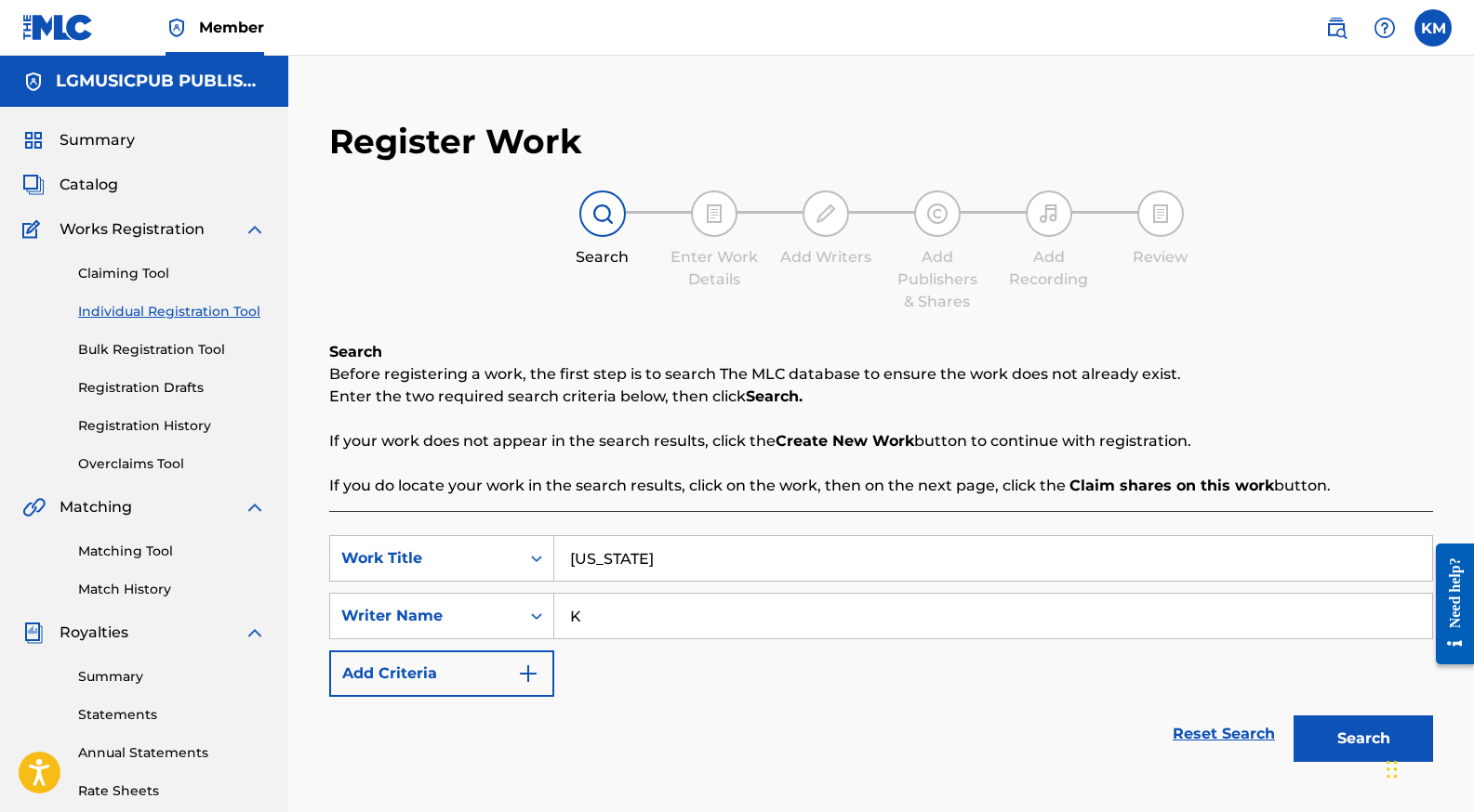
type input "[PERSON_NAME]"
click at [1359, 722] on button "Search" at bounding box center [1362, 738] width 139 height 46
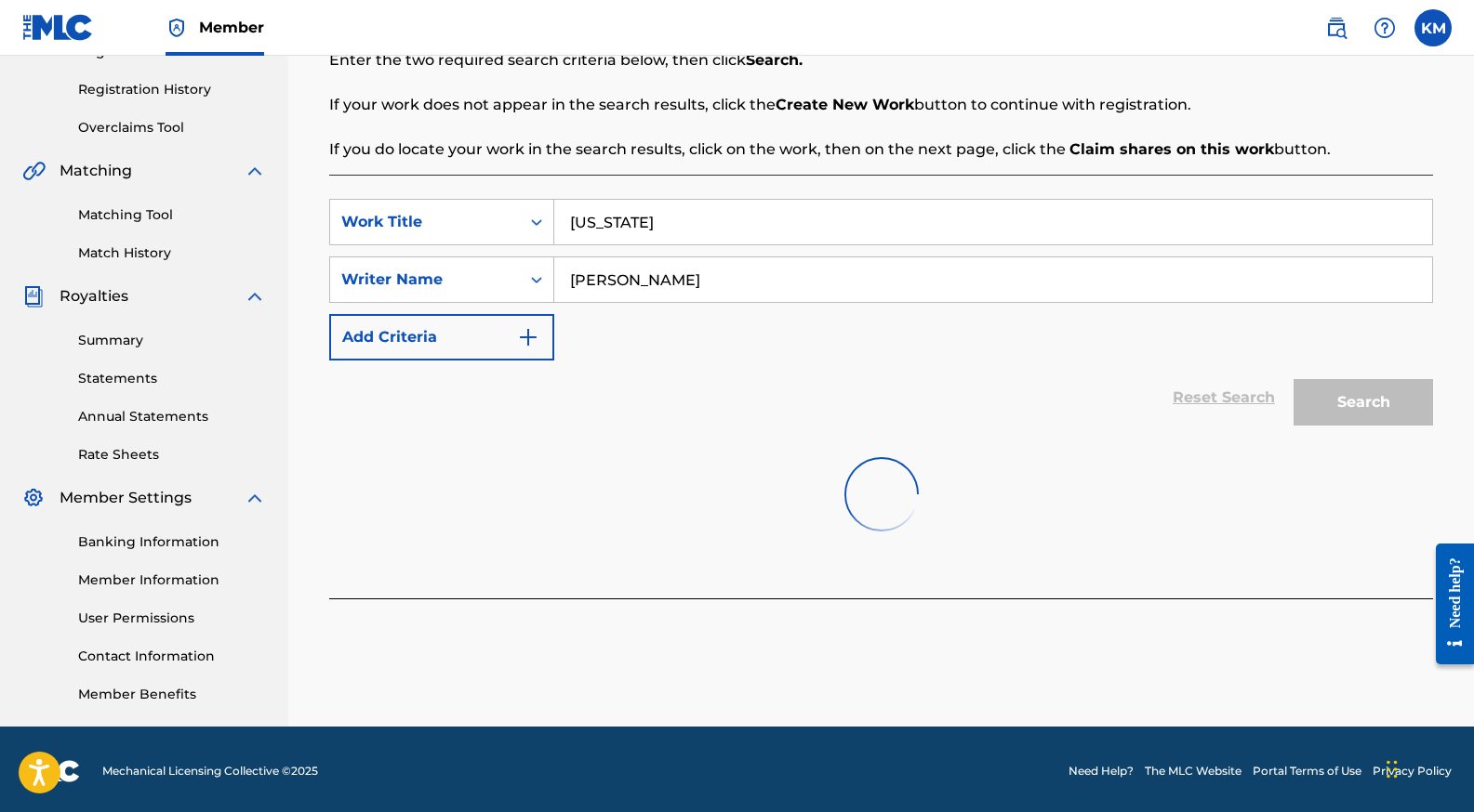
scroll to position [340, 0]
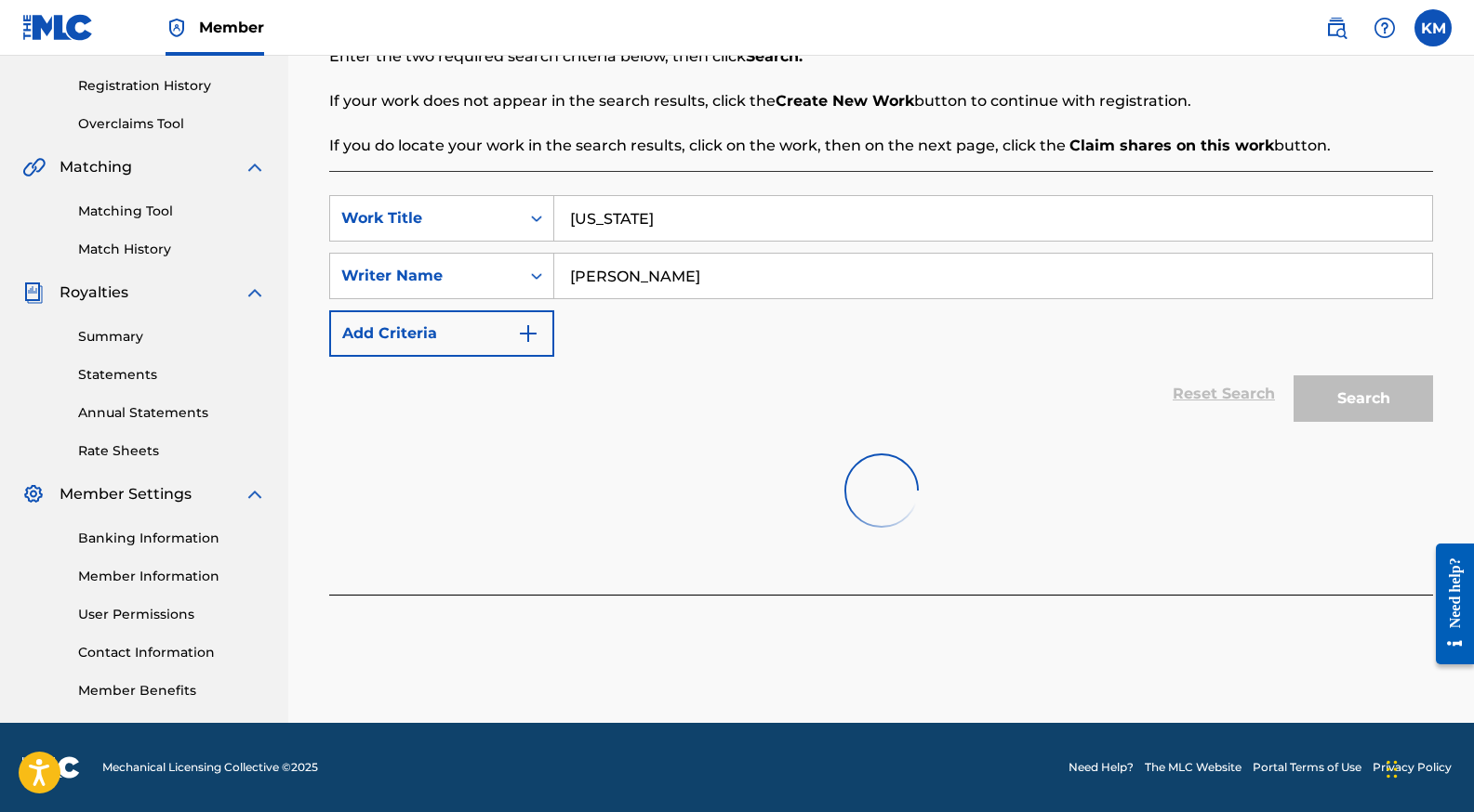
click at [741, 226] on input "CALIFORNIA" at bounding box center [992, 218] width 878 height 45
click at [765, 312] on div "california i'm comin" at bounding box center [991, 304] width 876 height 33
type input "california i'm comin"
